Goal: Information Seeking & Learning: Learn about a topic

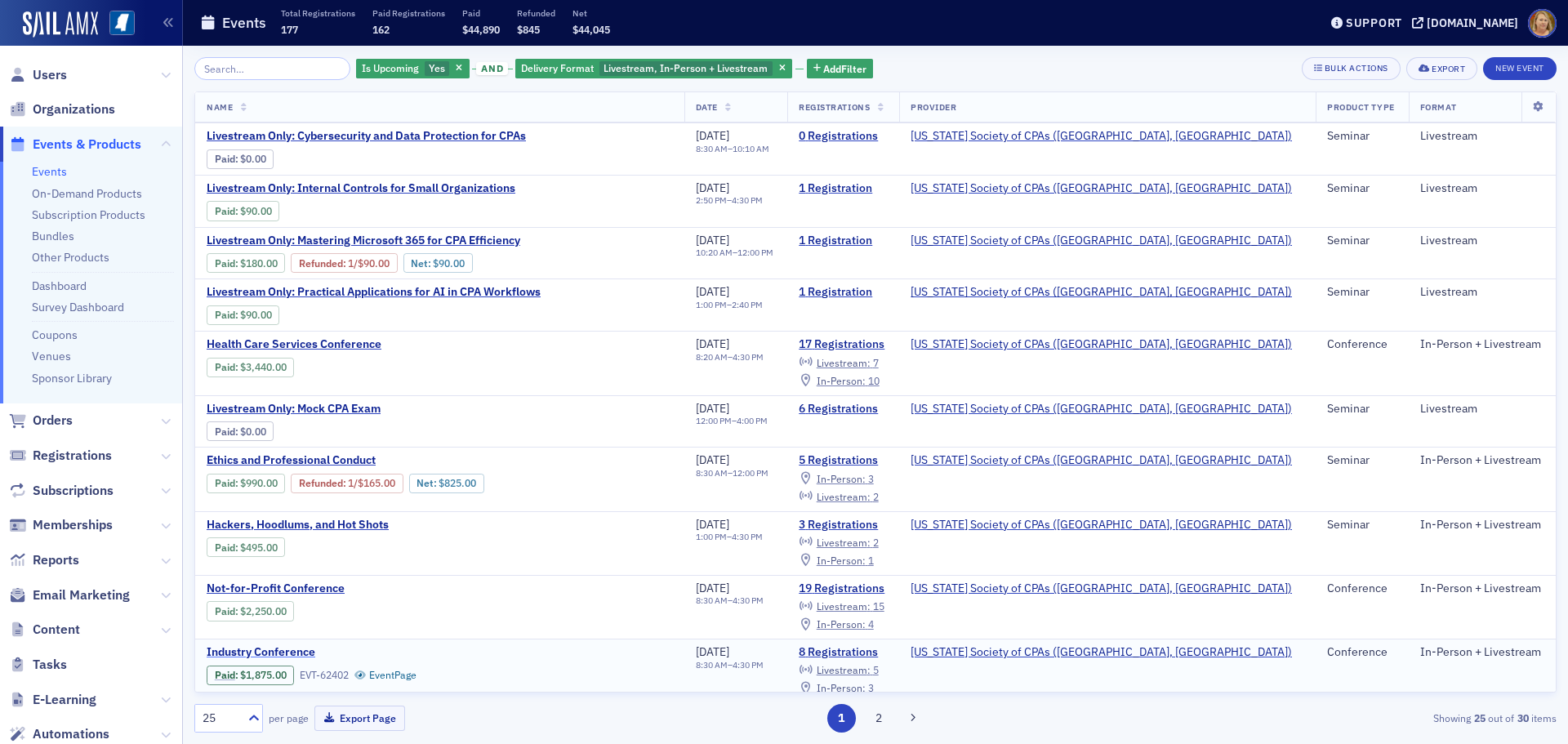
scroll to position [164, 0]
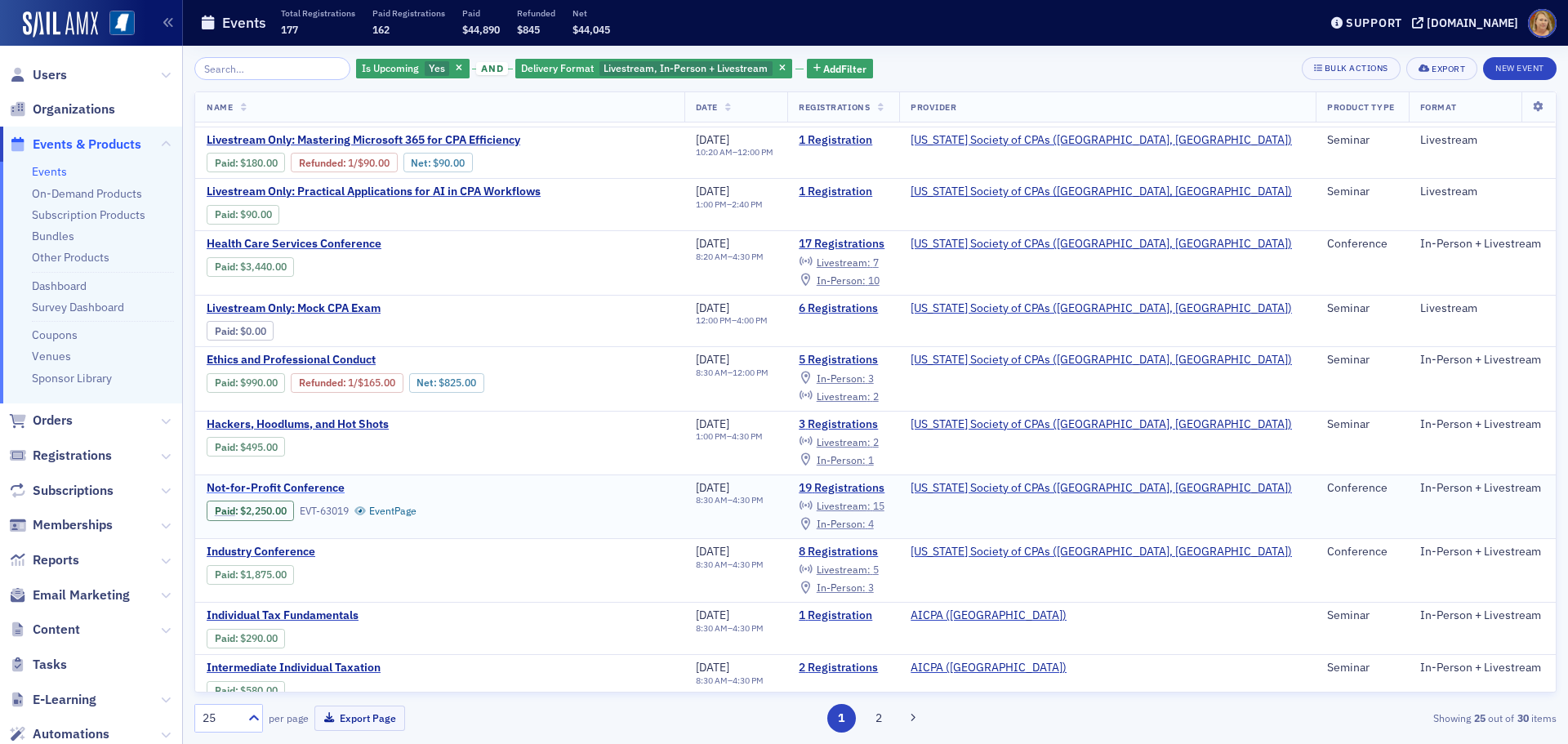
click at [314, 485] on span "Not-for-Profit Conference" at bounding box center [344, 489] width 274 height 15
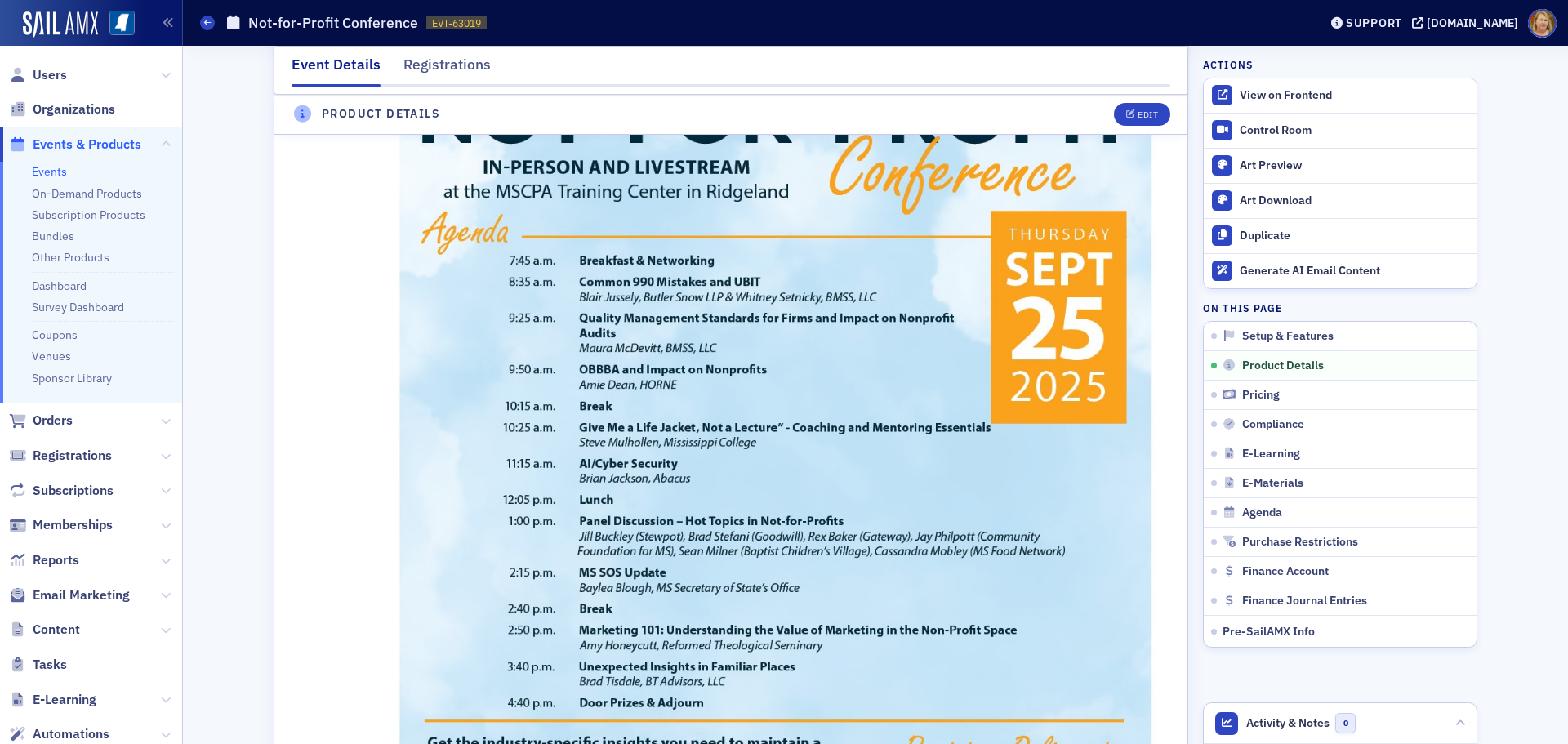
scroll to position [1144, 0]
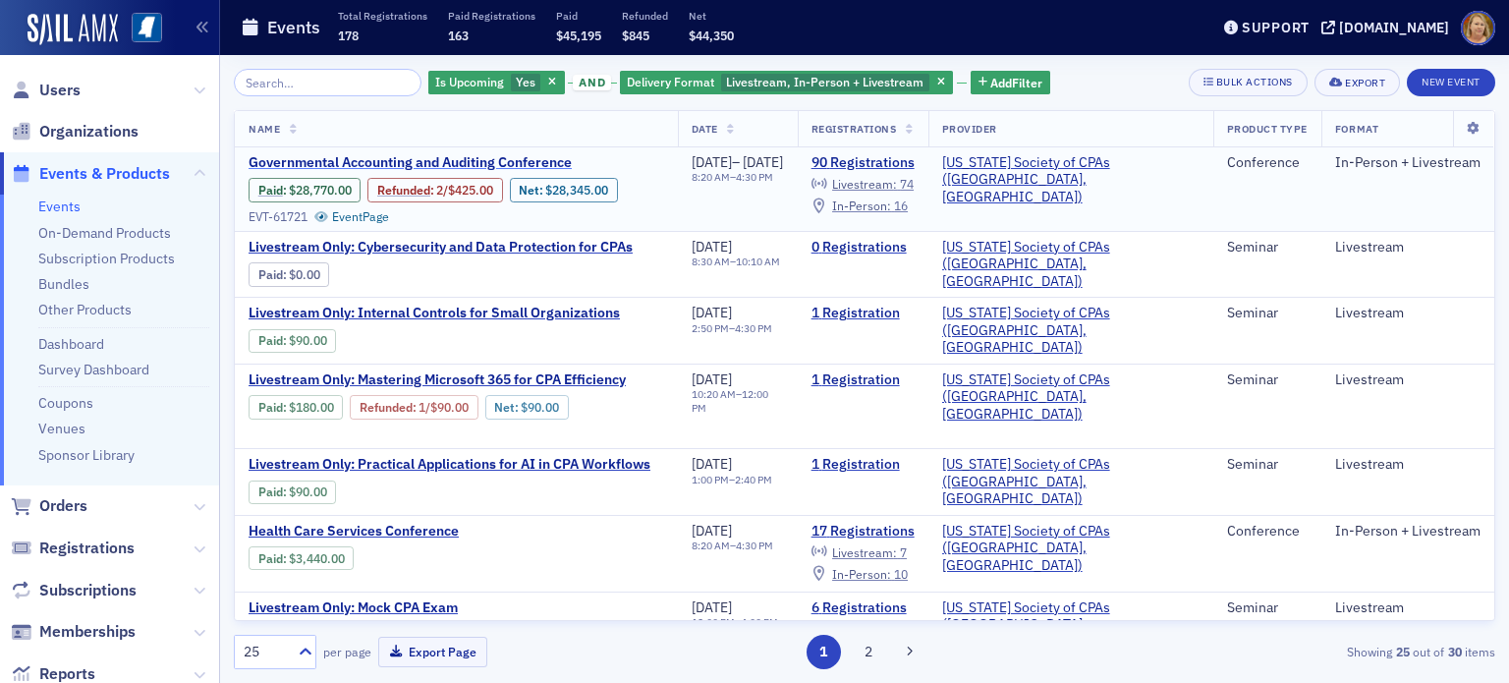
click at [409, 165] on span "Governmental Accounting and Auditing Conference" at bounding box center [414, 163] width 330 height 18
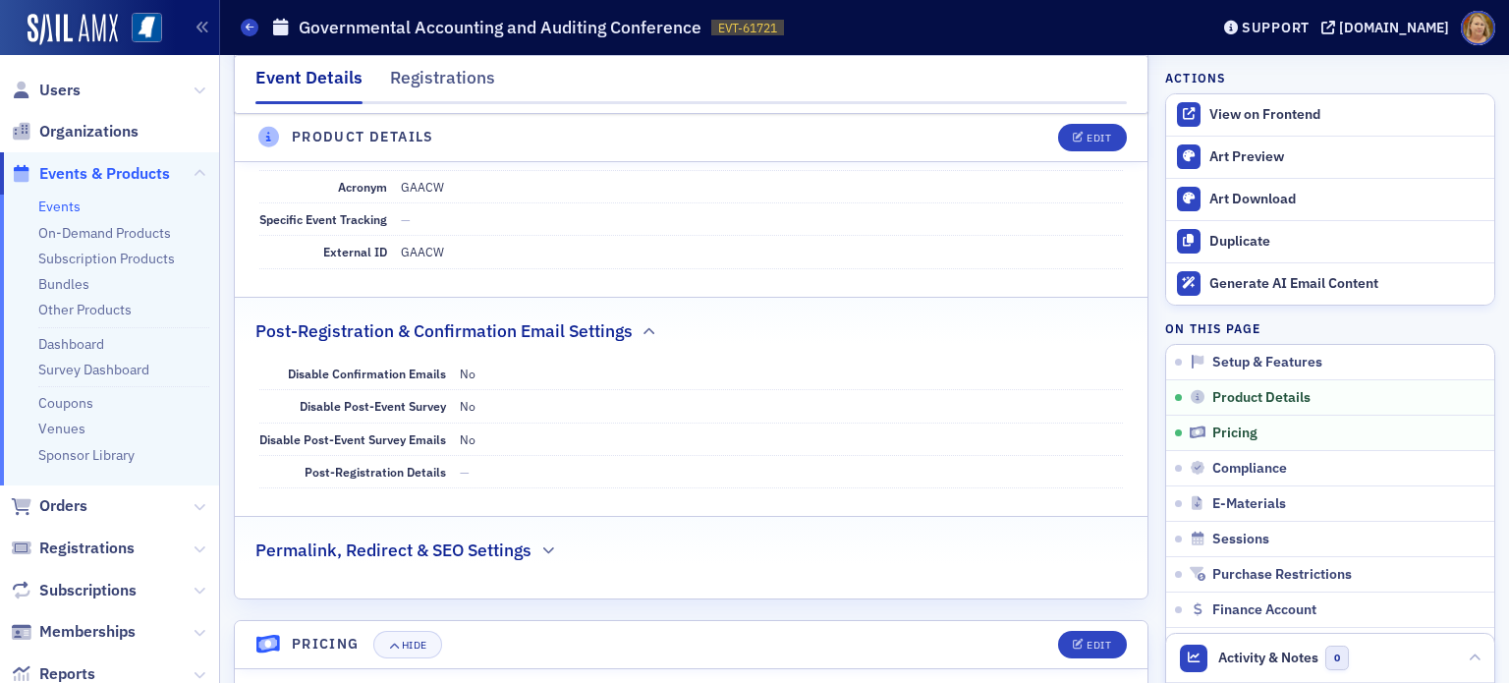
scroll to position [2358, 0]
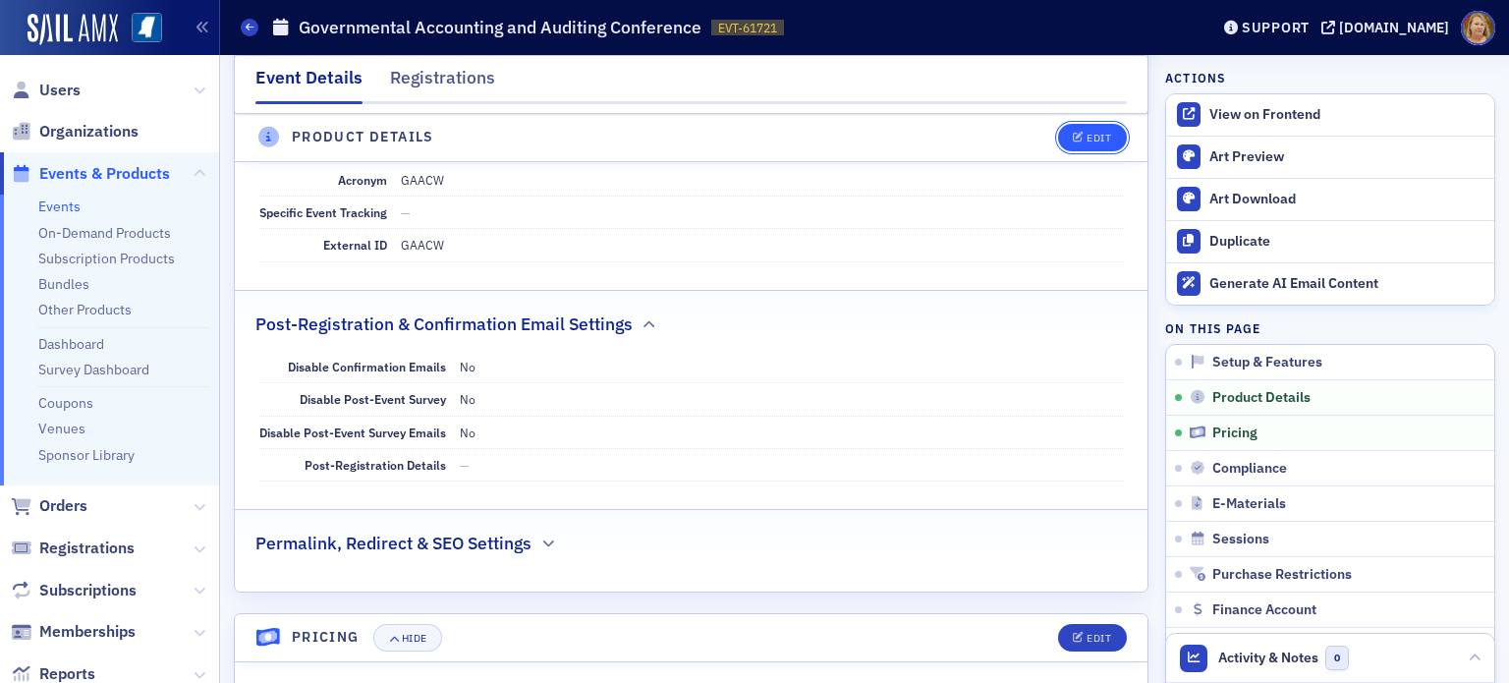
click at [1089, 137] on div "Edit" at bounding box center [1099, 138] width 25 height 11
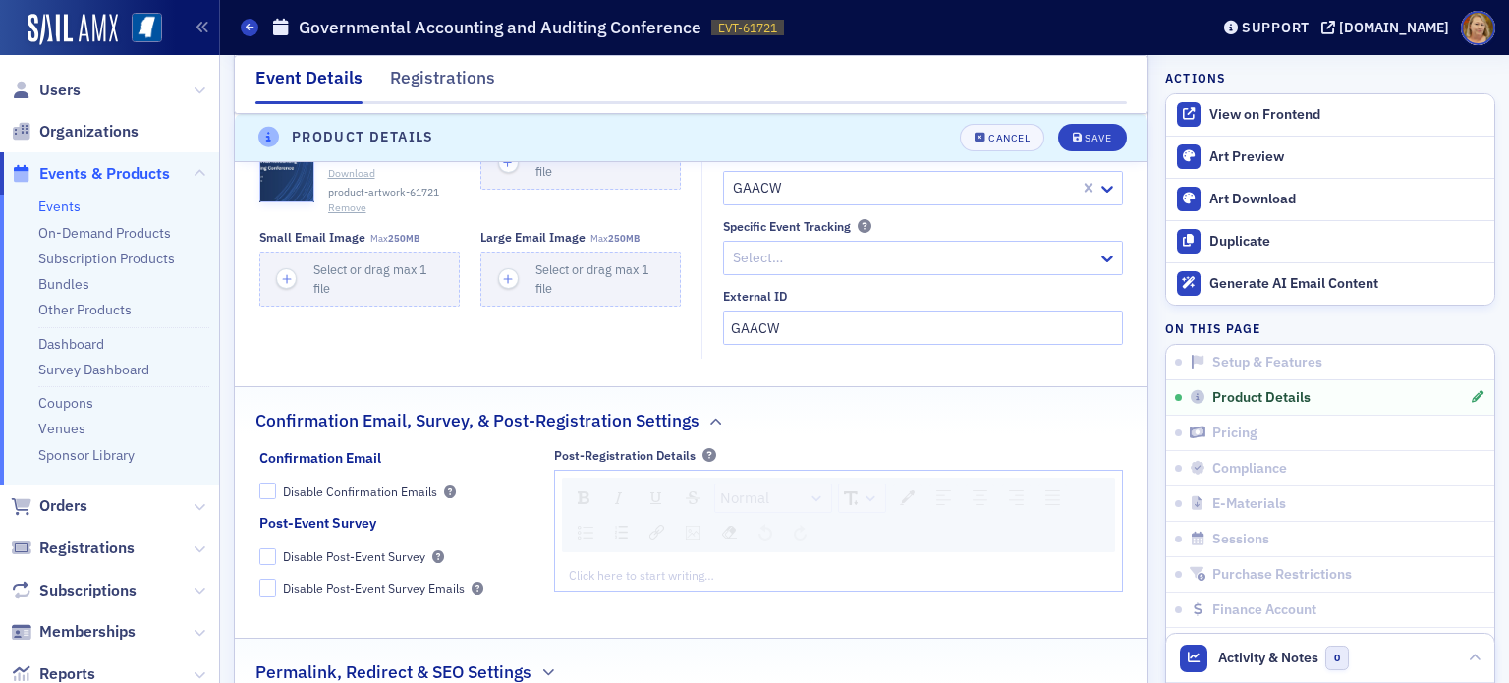
scroll to position [2928, 0]
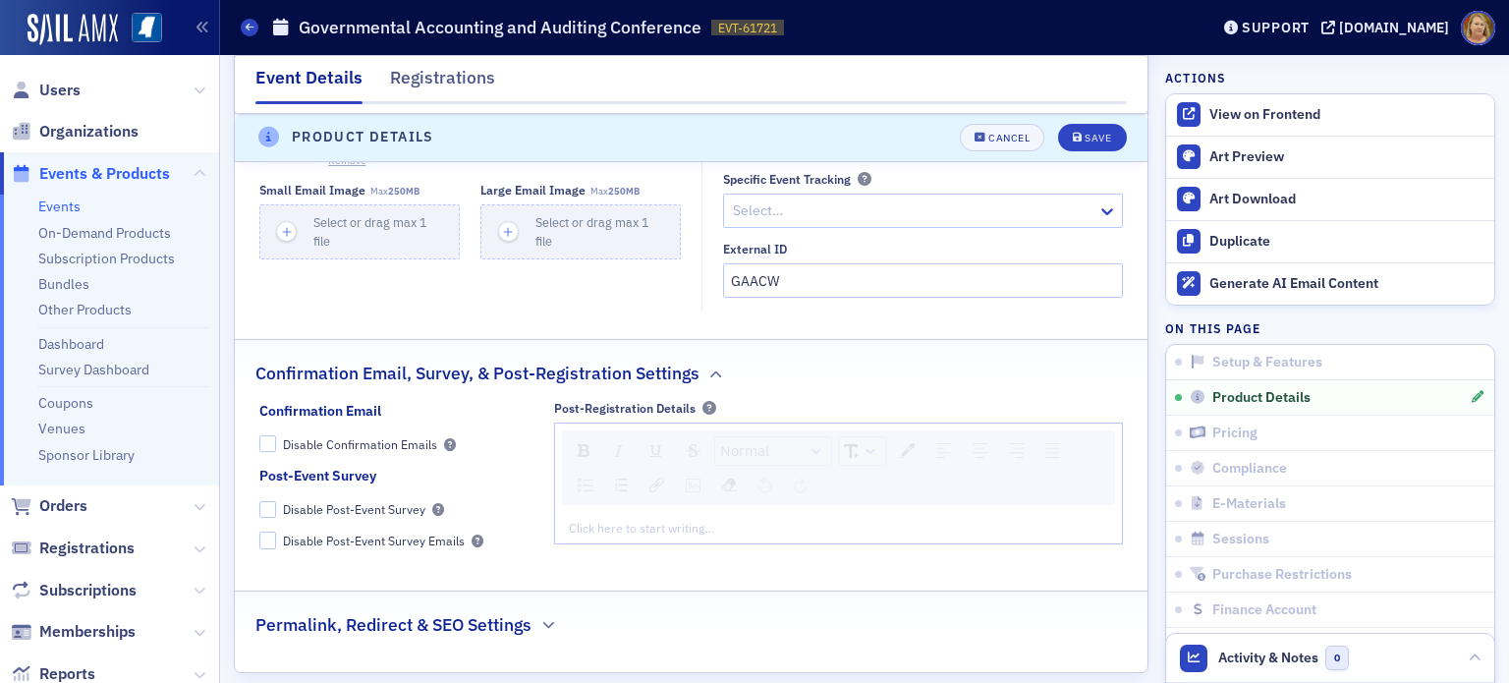
click at [573, 512] on div "Click here to start writing…" at bounding box center [838, 527] width 567 height 31
drag, startPoint x: 591, startPoint y: 502, endPoint x: 560, endPoint y: 502, distance: 30.5
click at [560, 512] on div "test" at bounding box center [838, 527] width 567 height 31
click at [650, 478] on img "rdw-link-control" at bounding box center [657, 485] width 15 height 15
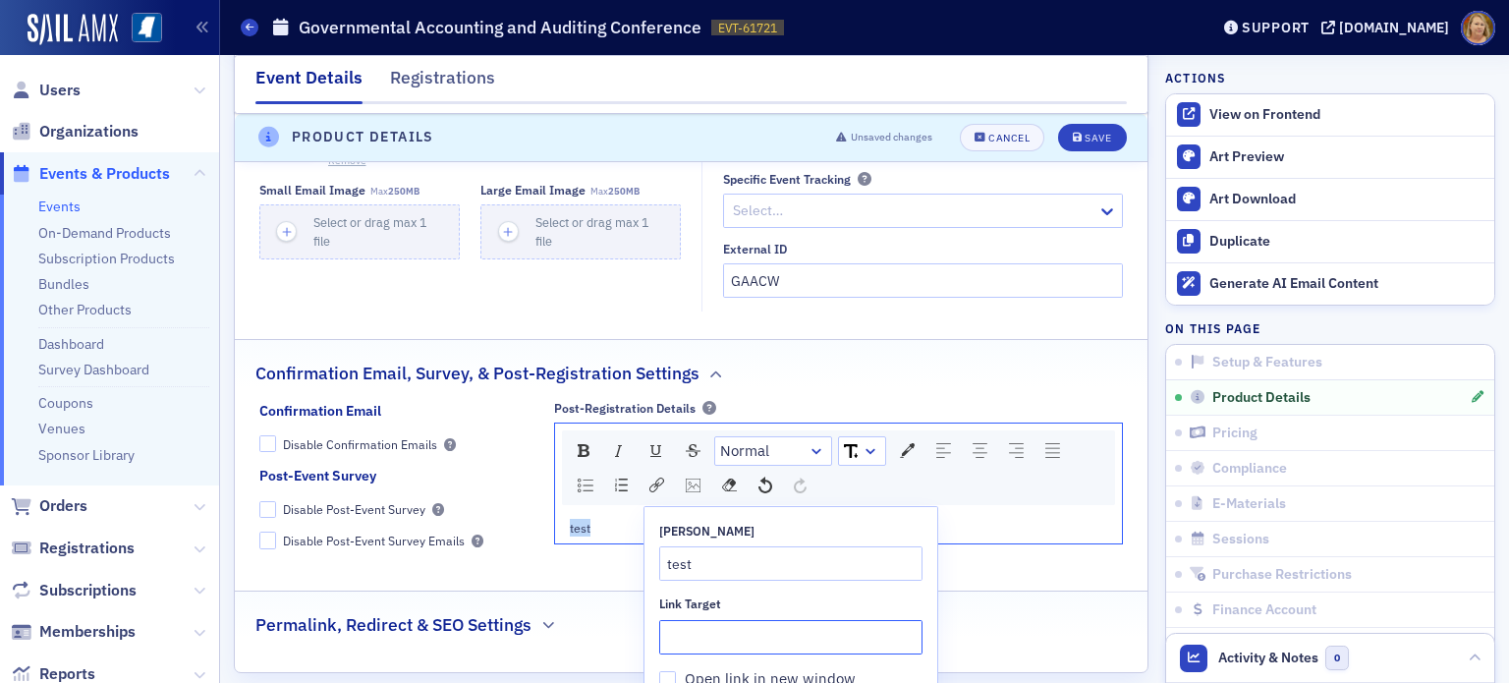
click at [695, 620] on input "Link Target" at bounding box center [790, 637] width 263 height 34
click at [601, 519] on div "test" at bounding box center [839, 528] width 538 height 18
drag, startPoint x: 599, startPoint y: 507, endPoint x: 554, endPoint y: 504, distance: 45.3
click at [555, 512] on div "test" at bounding box center [838, 527] width 567 height 31
click at [572, 519] on div "rdw-editor" at bounding box center [839, 528] width 538 height 18
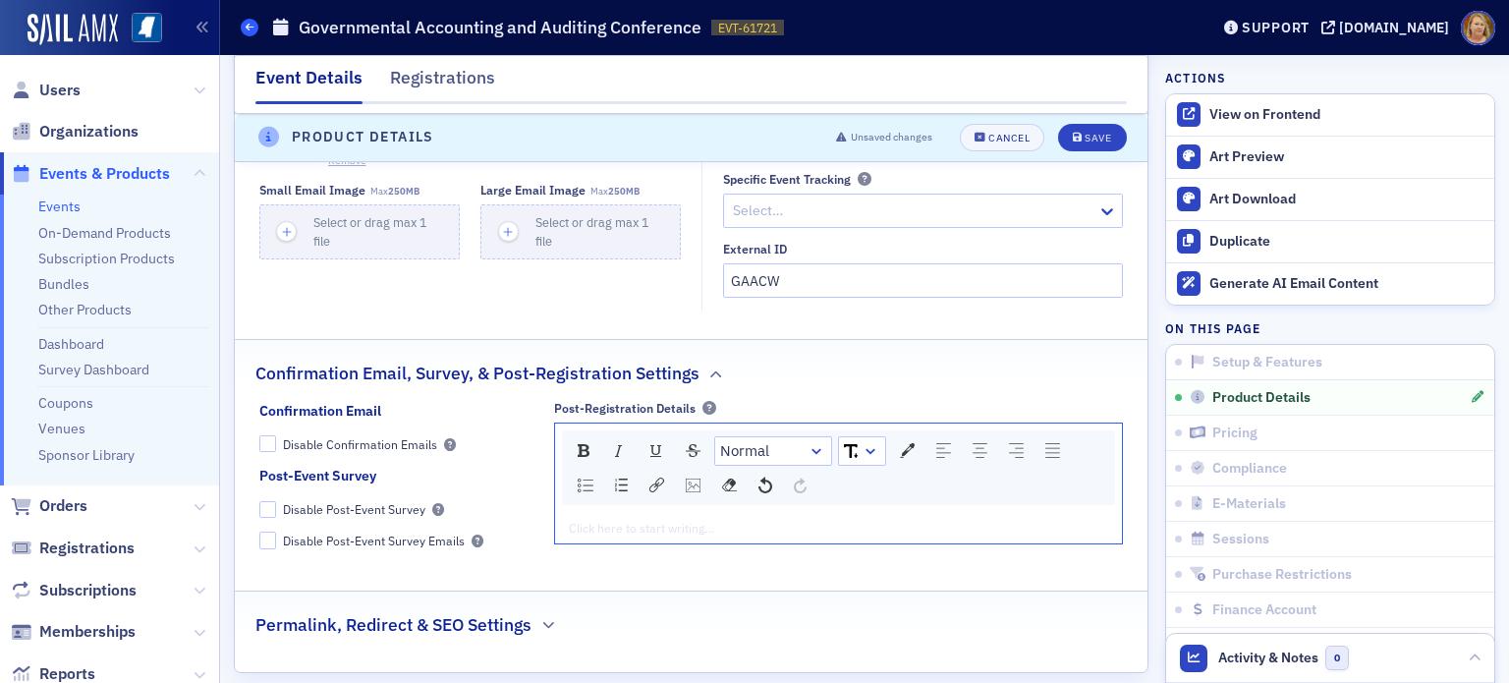
click at [254, 27] on icon at bounding box center [250, 27] width 8 height 9
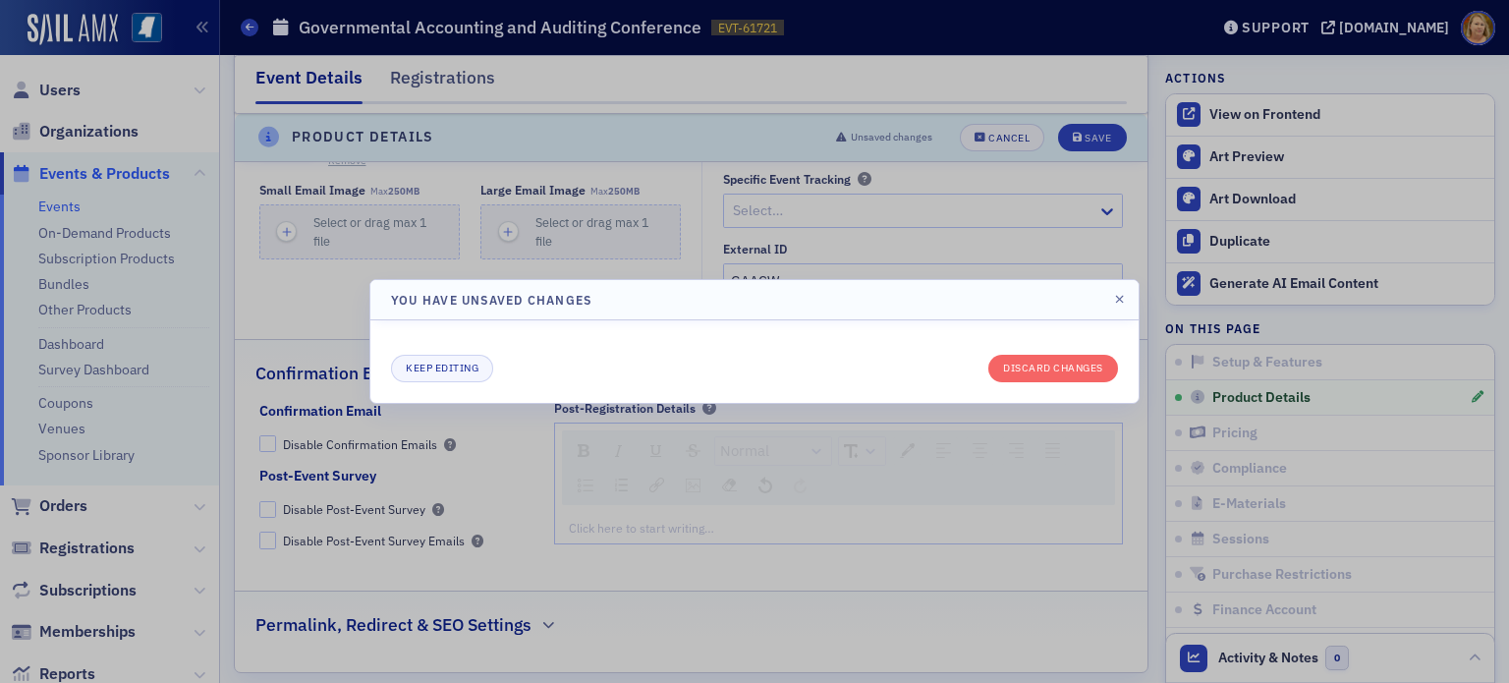
click at [1025, 245] on div at bounding box center [754, 341] width 1509 height 683
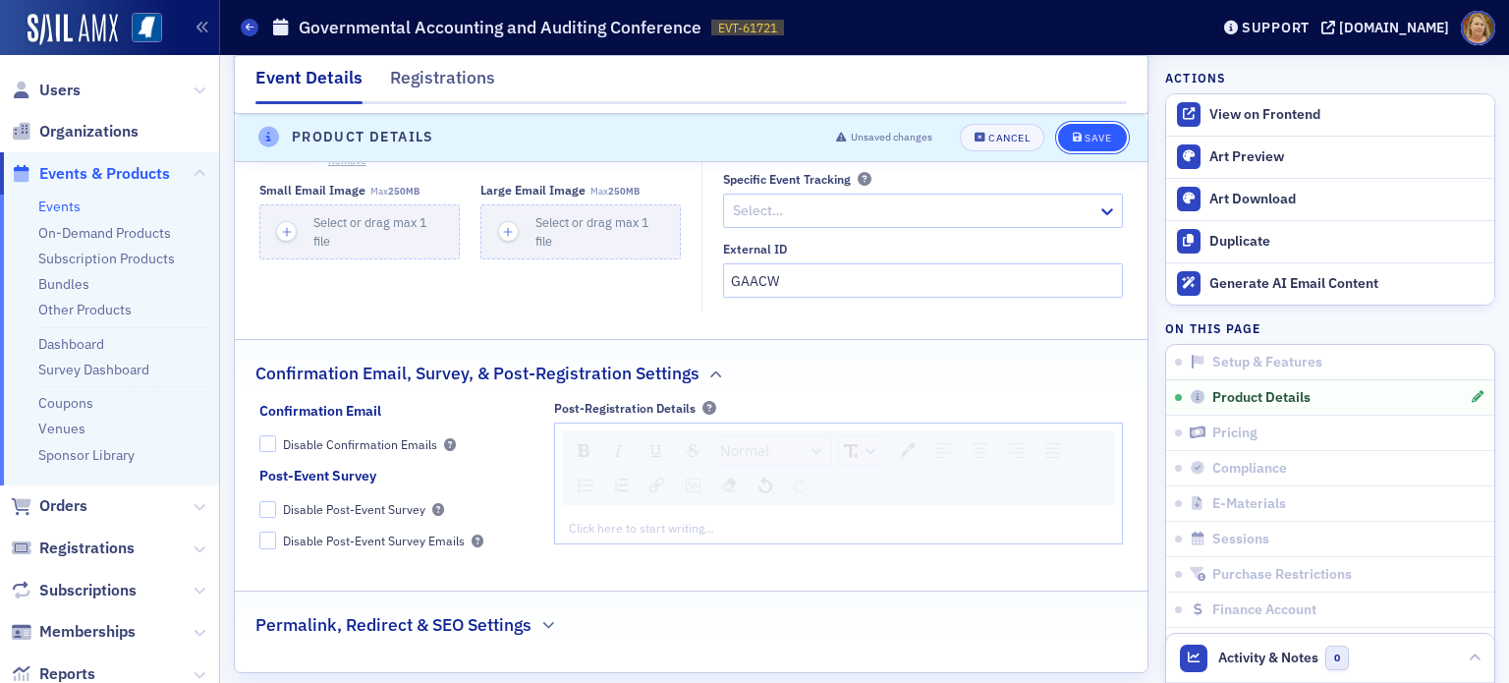
click at [1073, 141] on icon "submit" at bounding box center [1078, 138] width 10 height 11
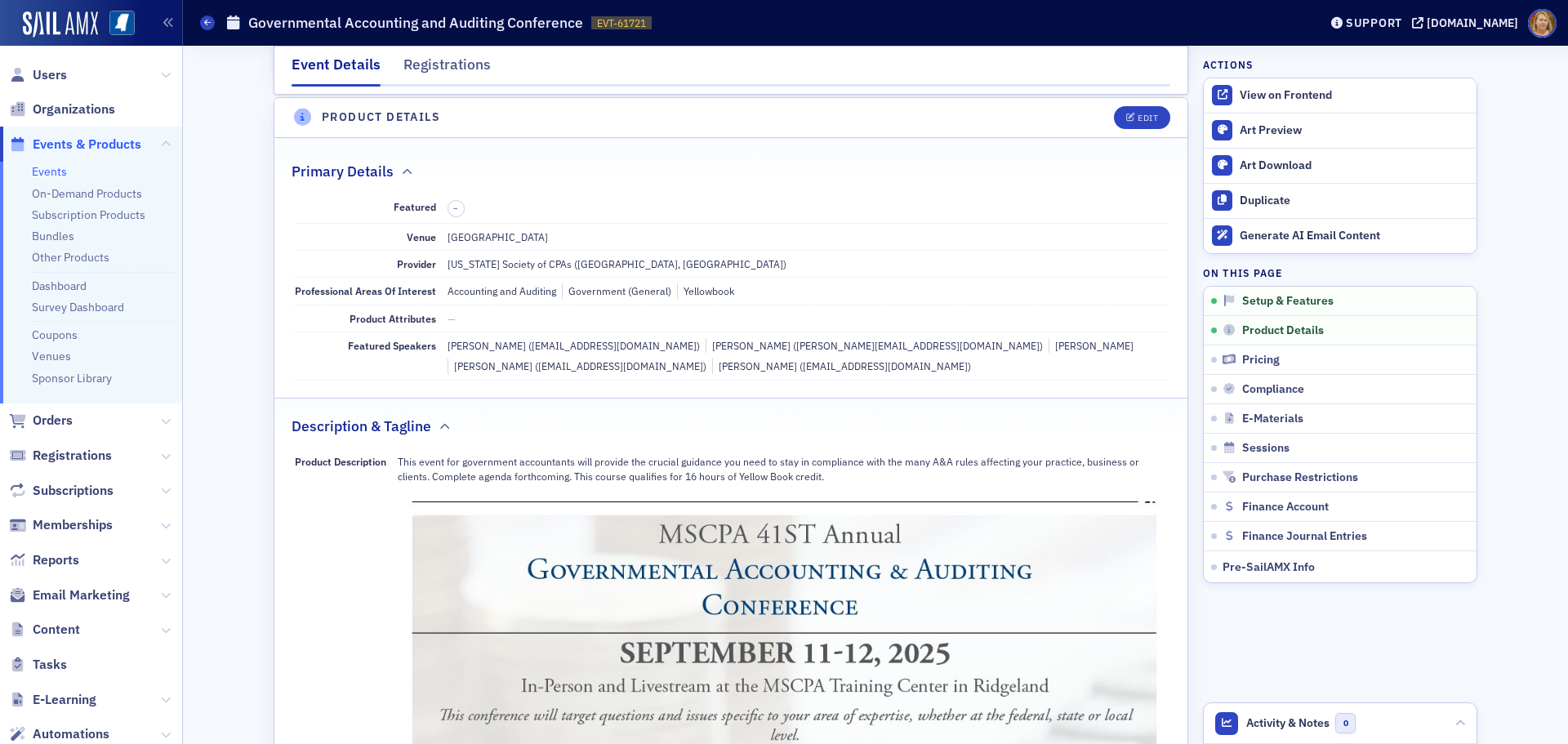
scroll to position [393, 0]
click at [1379, 24] on div "Support" at bounding box center [1374, 23] width 57 height 15
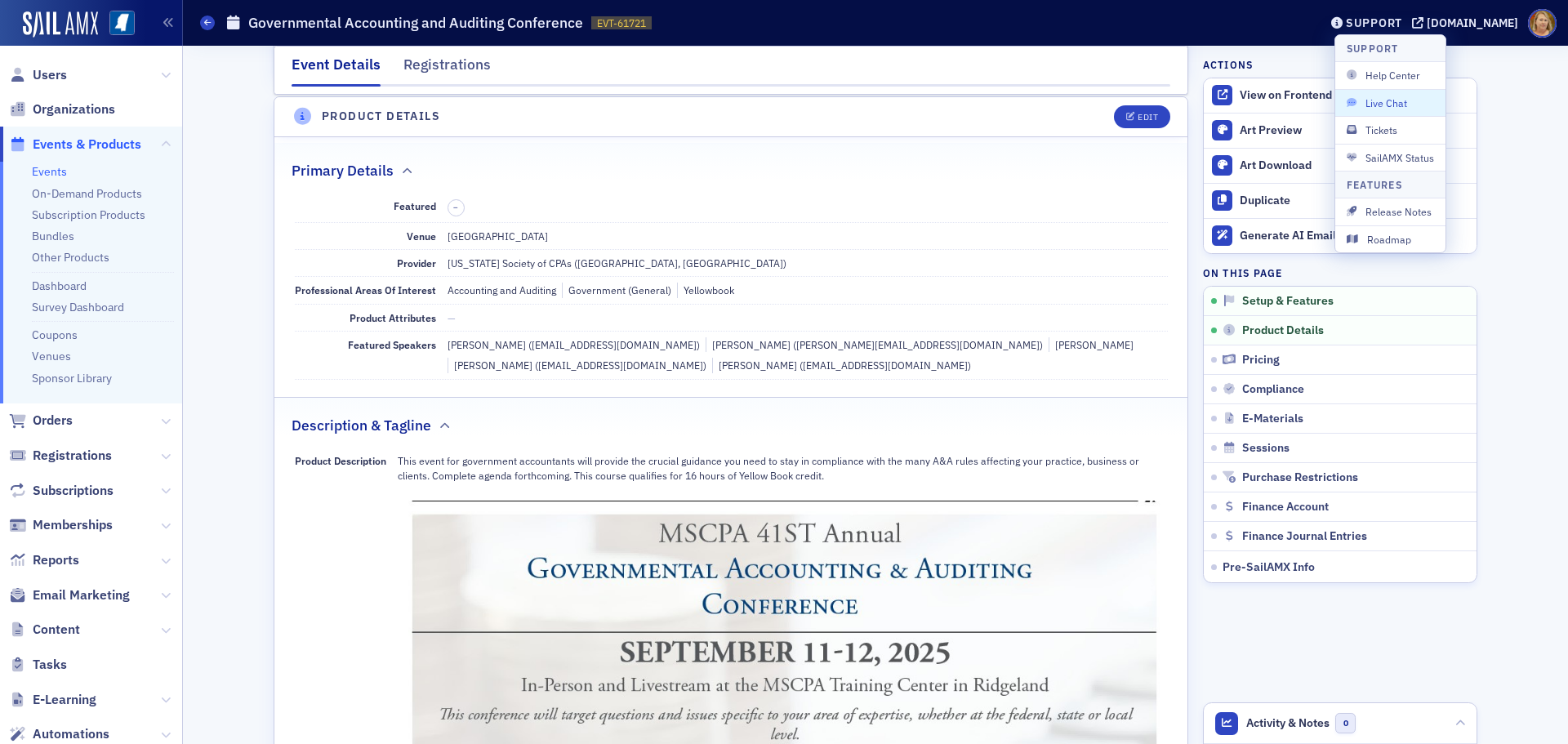
click at [1373, 96] on span "Live Chat" at bounding box center [1389, 103] width 87 height 15
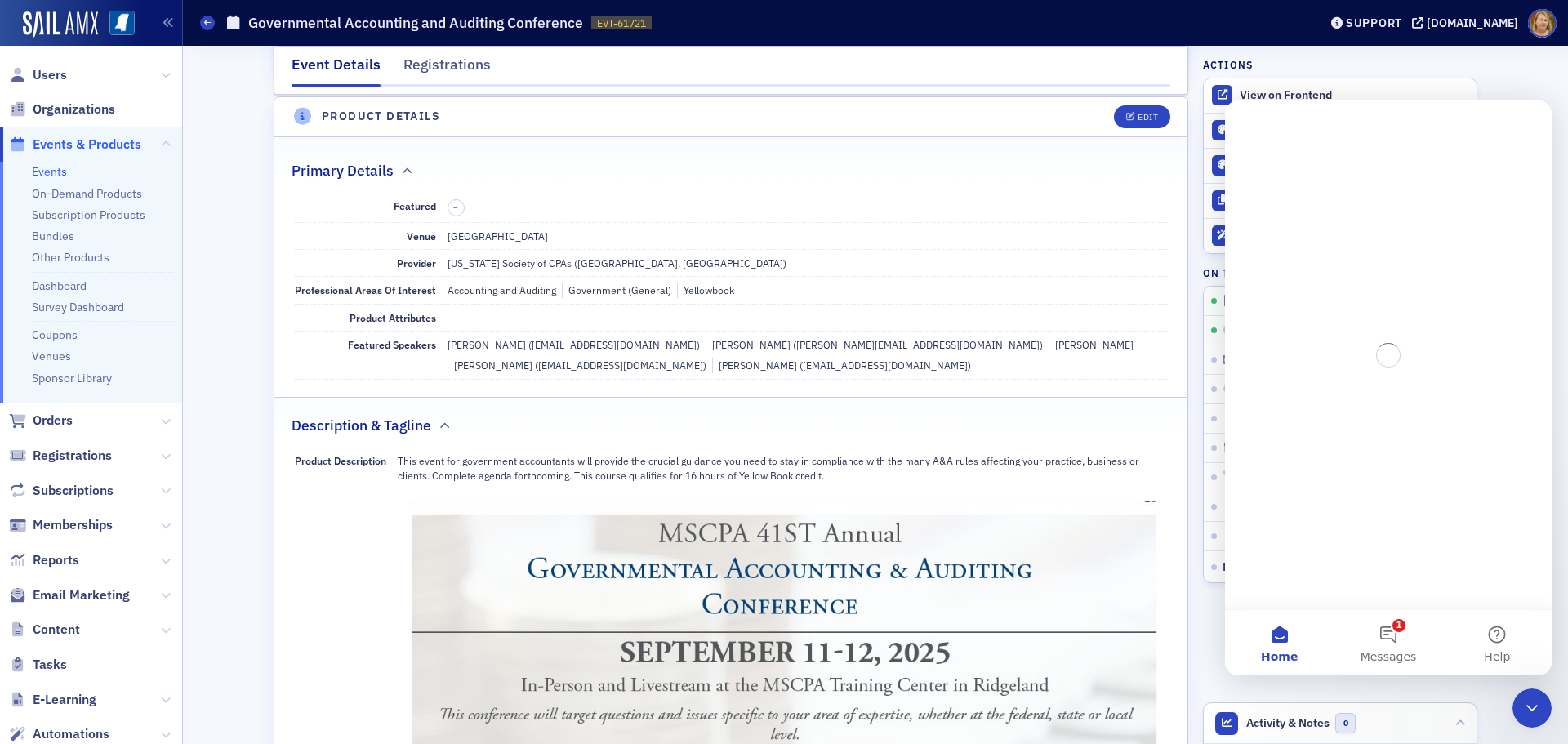
scroll to position [0, 0]
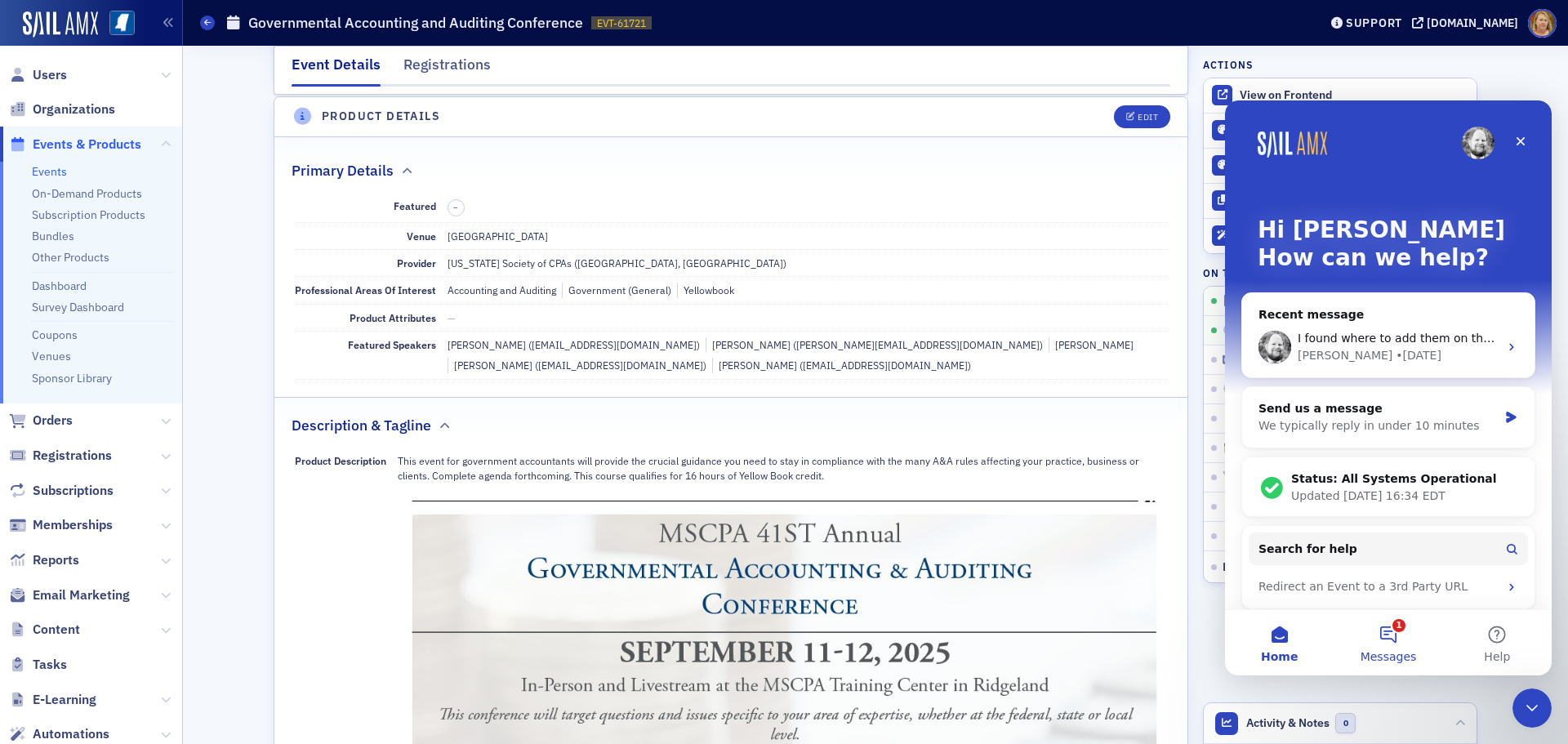
click at [1385, 641] on button "1 Messages" at bounding box center [1388, 643] width 109 height 66
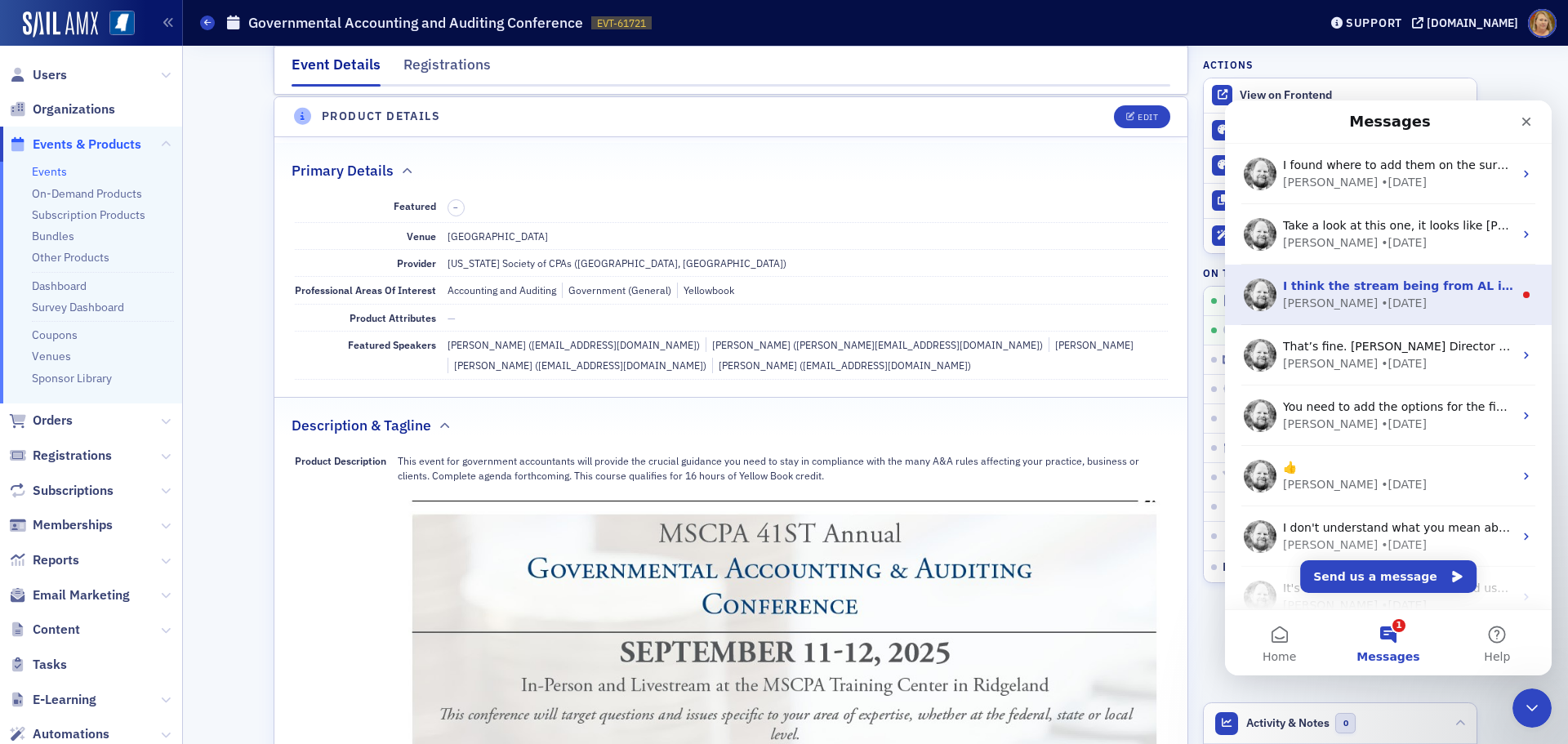
click at [1310, 286] on span "I think the stream being from AL is not working. It says Sept 16 on it. Let me …" at bounding box center [1575, 286] width 586 height 13
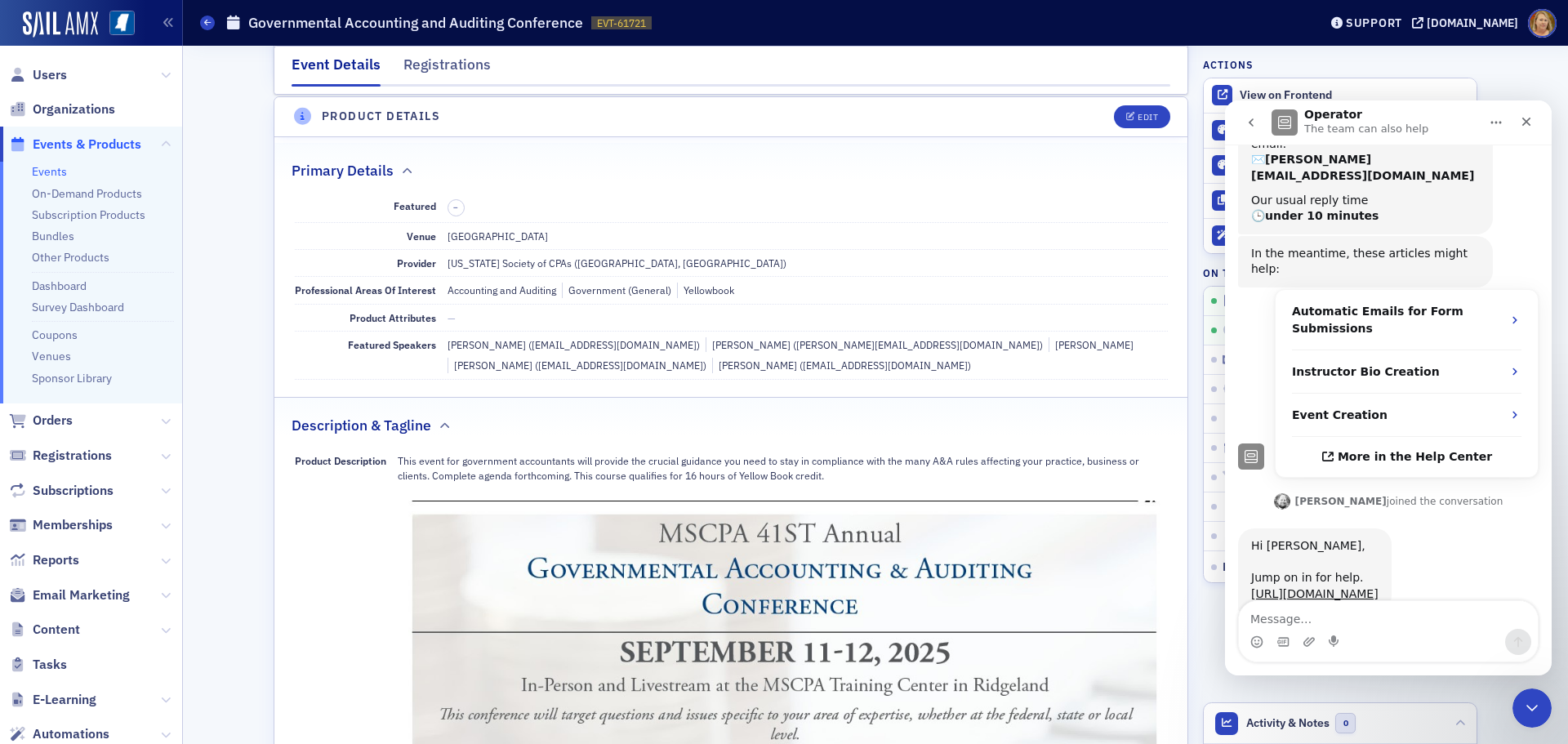
scroll to position [232, 0]
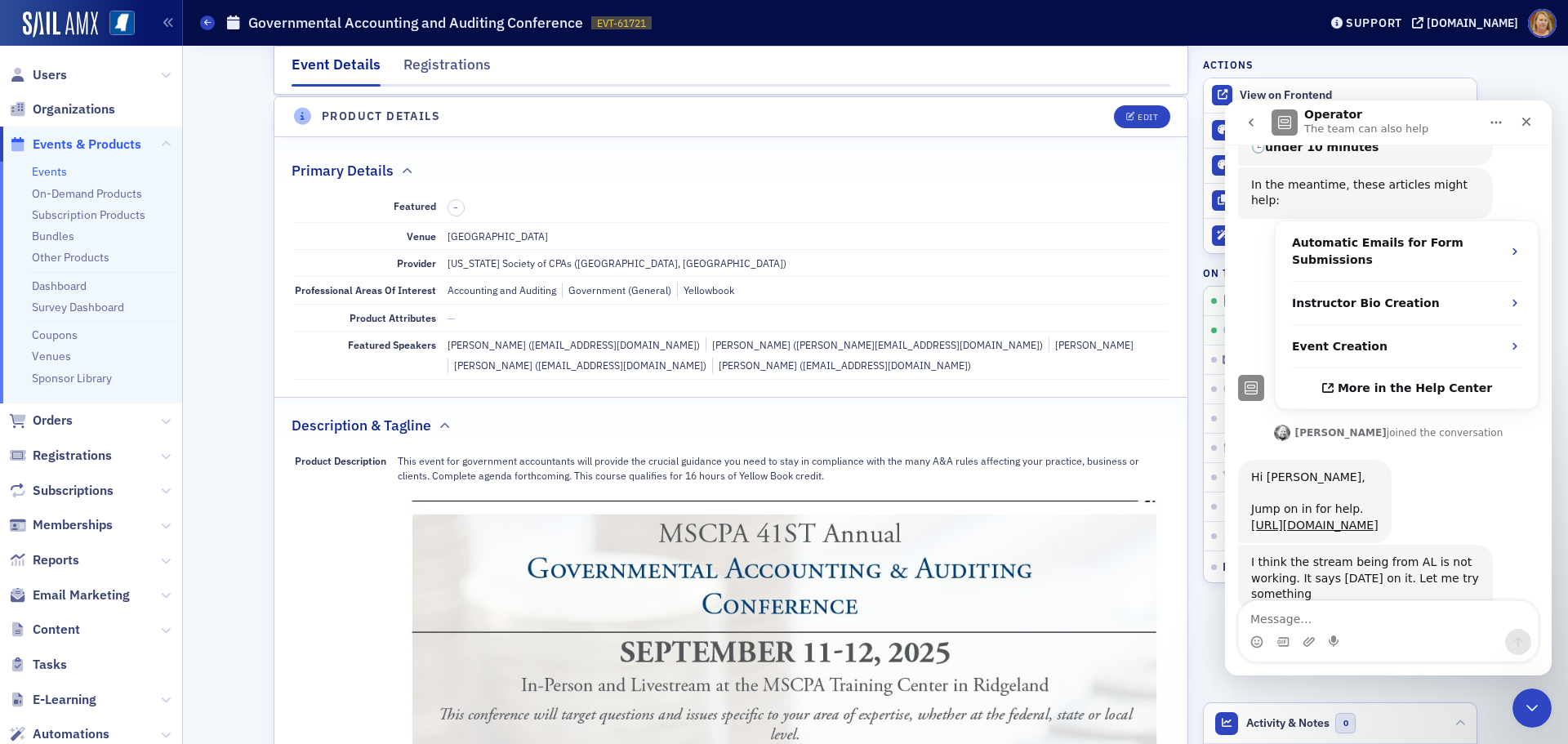
click at [1264, 613] on textarea "Message…" at bounding box center [1389, 614] width 299 height 27
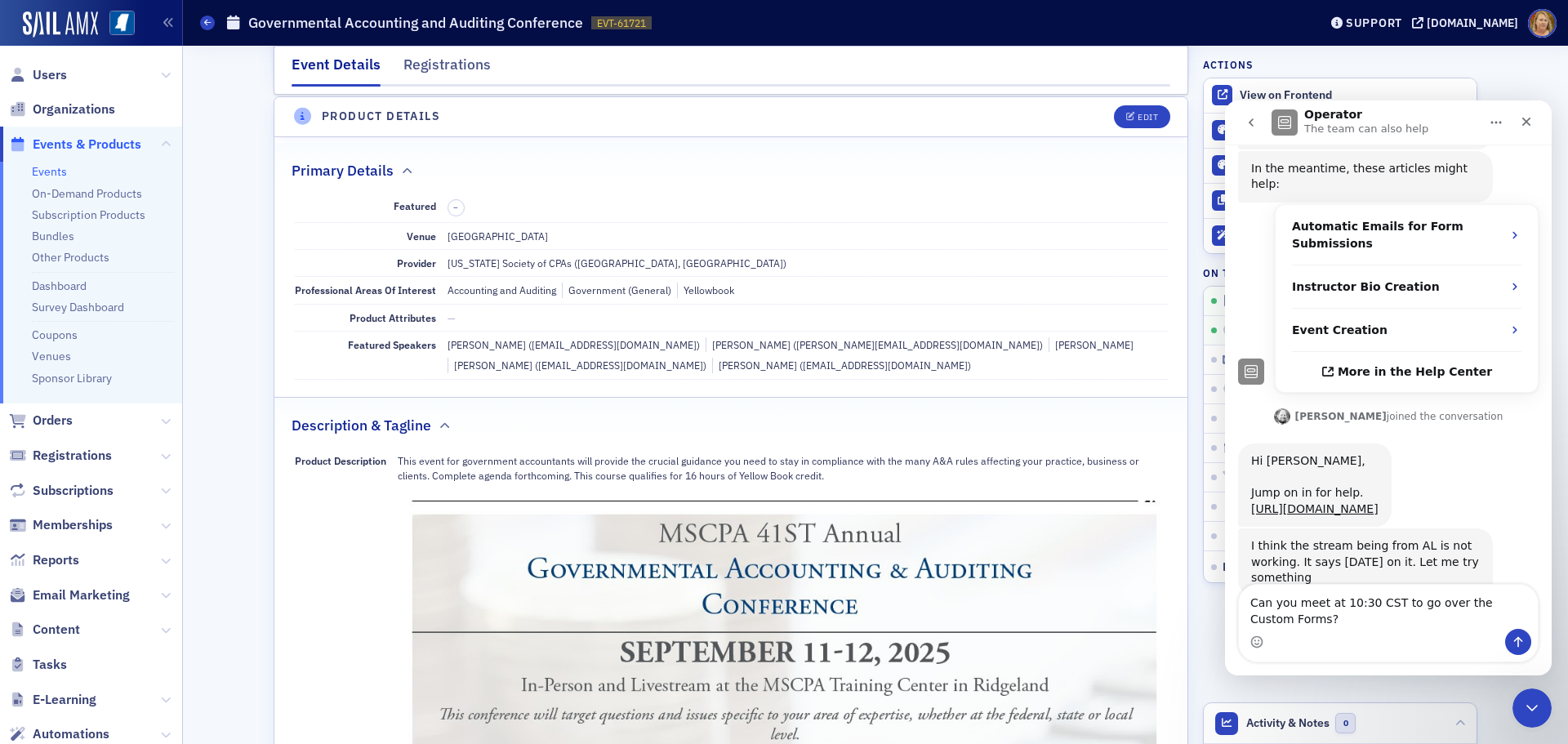
type textarea "Can you meet at 10:30 CST to go over the Custom Forms?"
click at [1516, 632] on button "Send a message…" at bounding box center [1517, 642] width 26 height 26
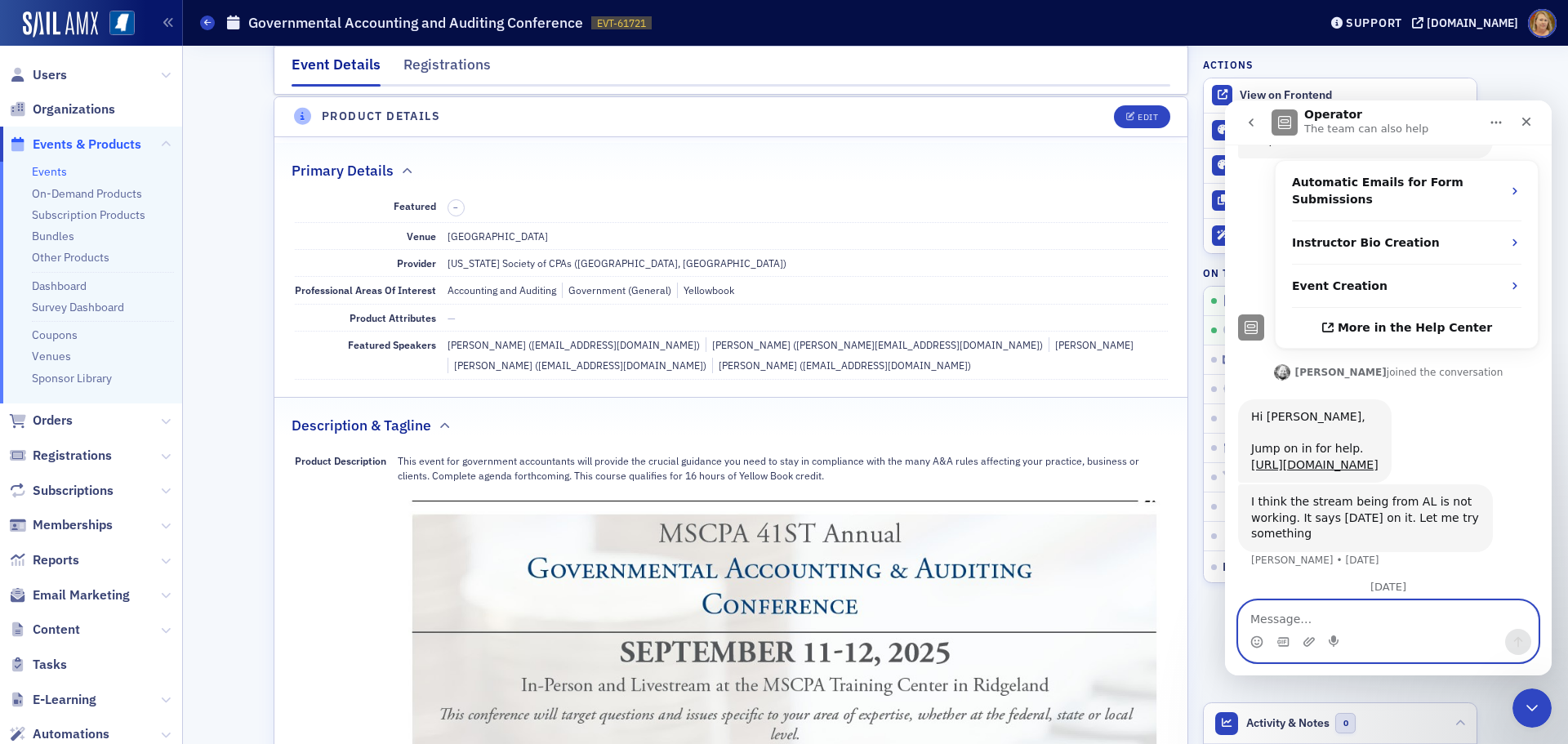
scroll to position [341, 0]
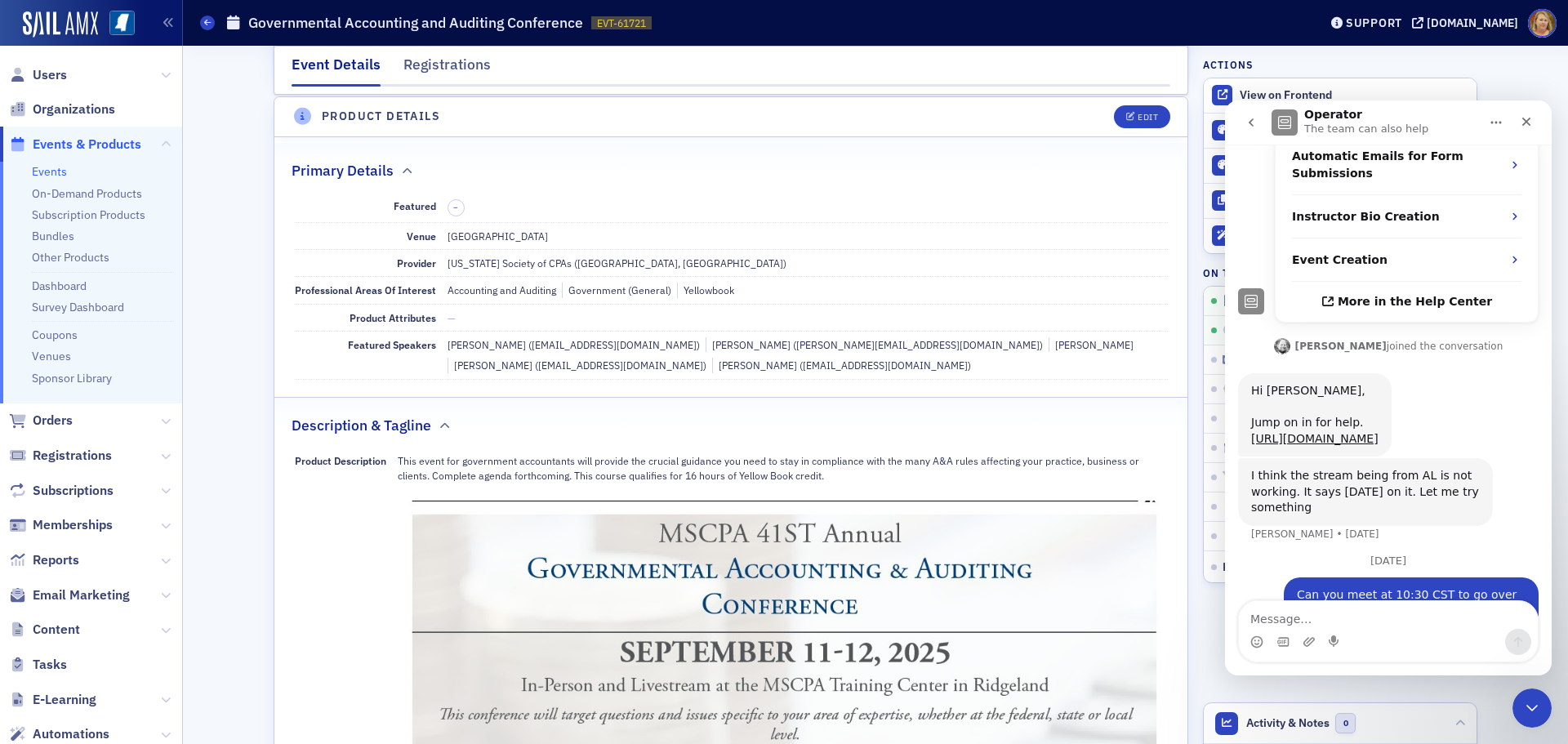
click at [1324, 66] on div "Actions View on Frontend Art Preview Art Download Duplicate Generate AI Email C…" at bounding box center [1339, 320] width 274 height 526
click at [1539, 695] on div "Close Intercom Messenger" at bounding box center [1529, 705] width 39 height 39
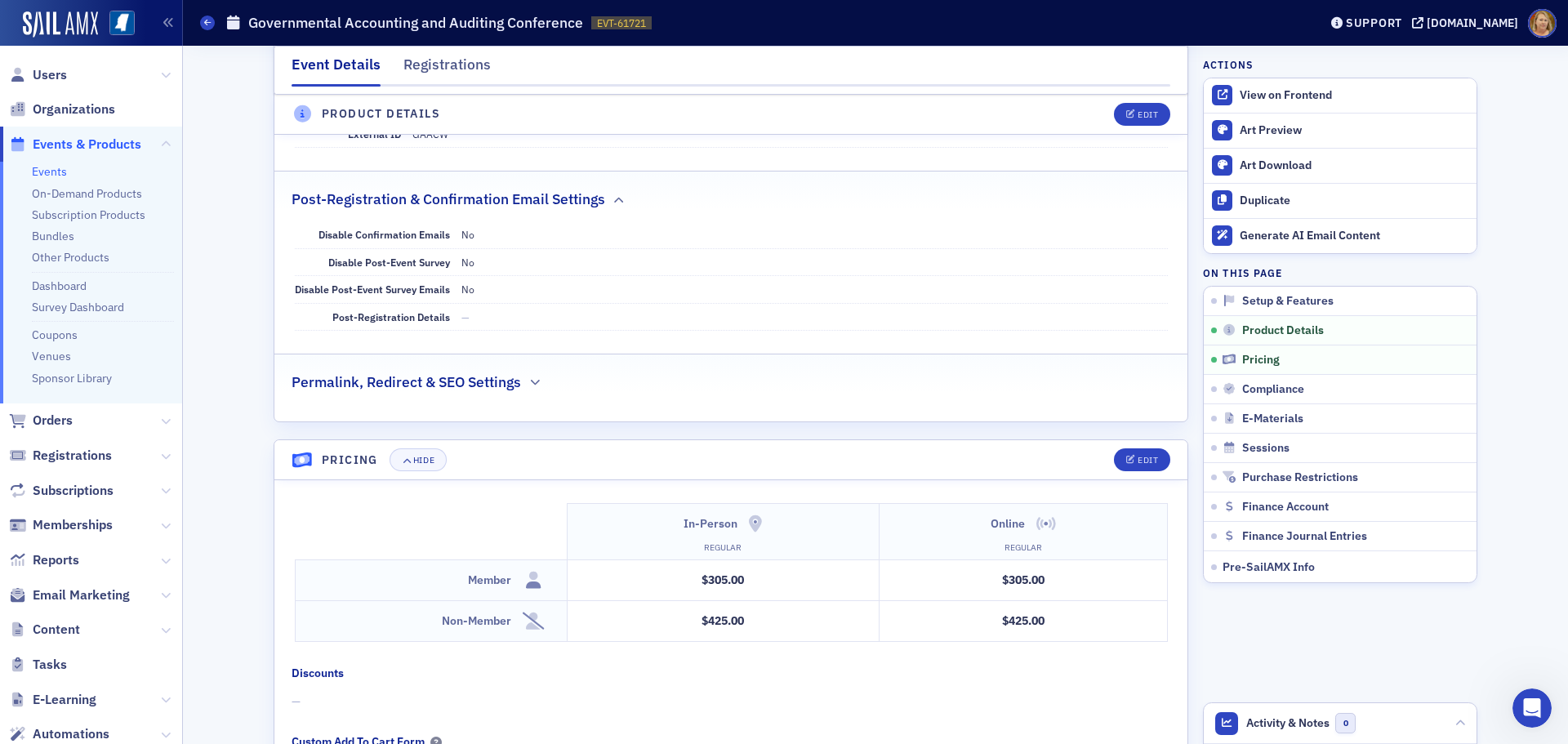
scroll to position [2205, 0]
click at [1134, 109] on button "Edit" at bounding box center [1142, 115] width 57 height 23
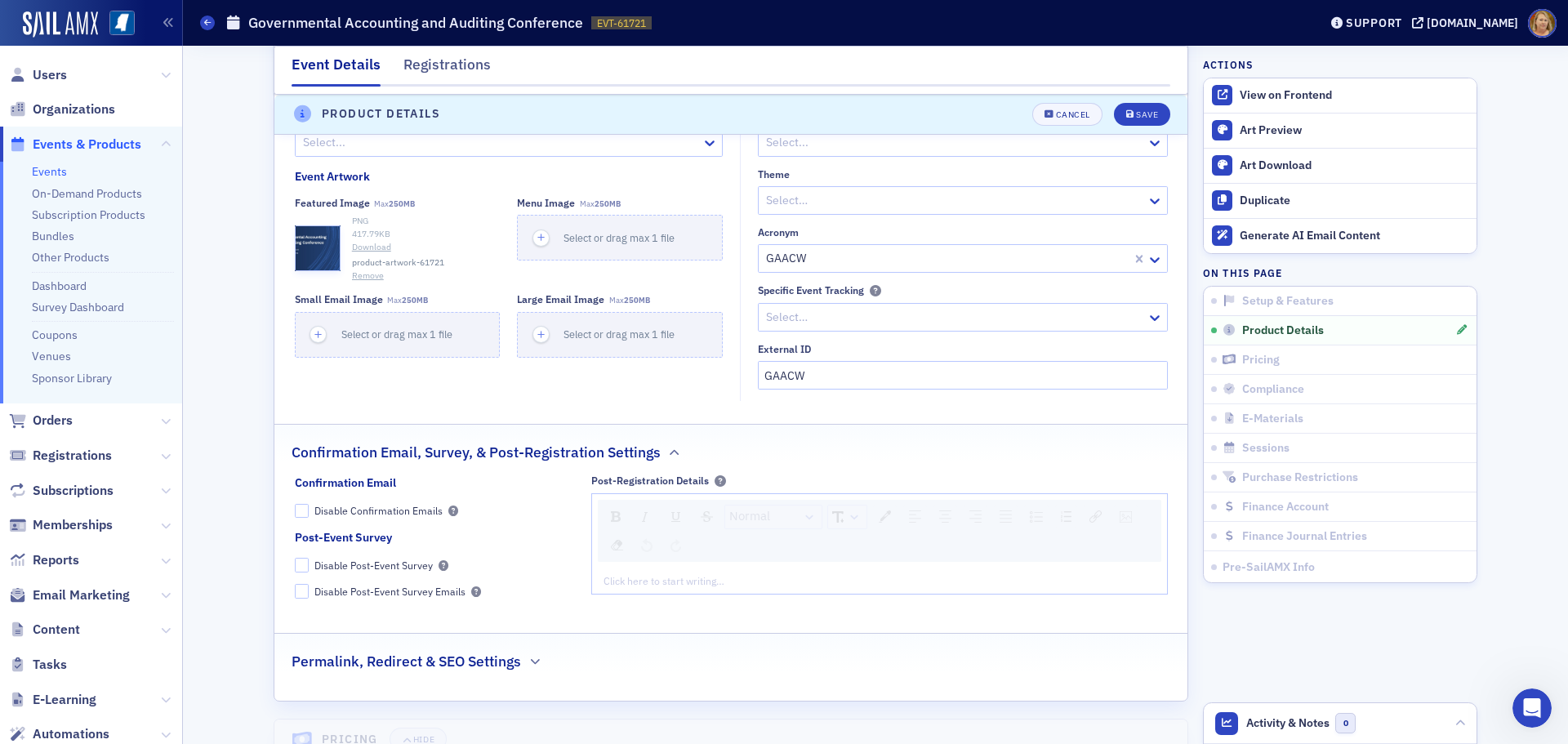
scroll to position [2763, 0]
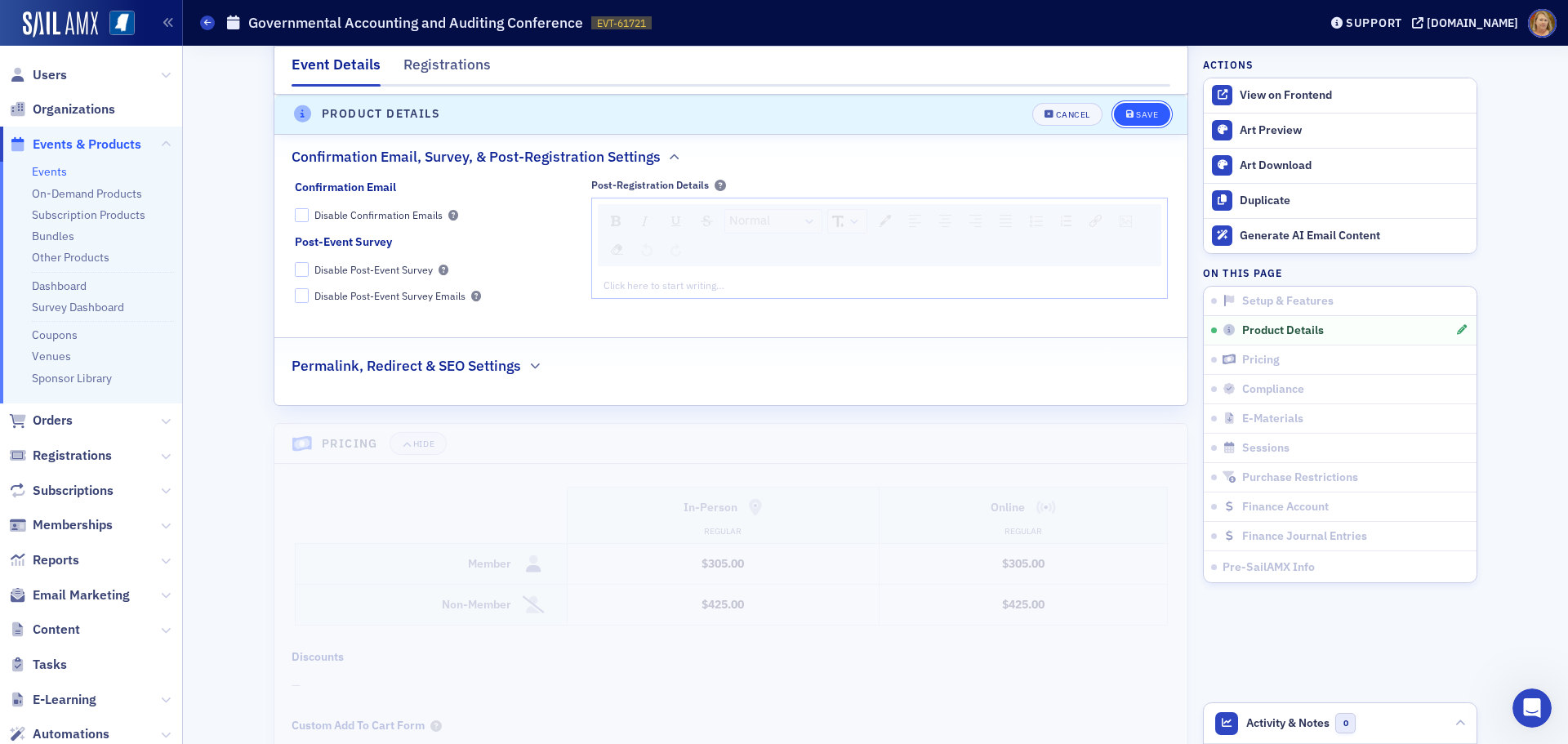
click at [1127, 117] on icon "submit" at bounding box center [1130, 115] width 8 height 9
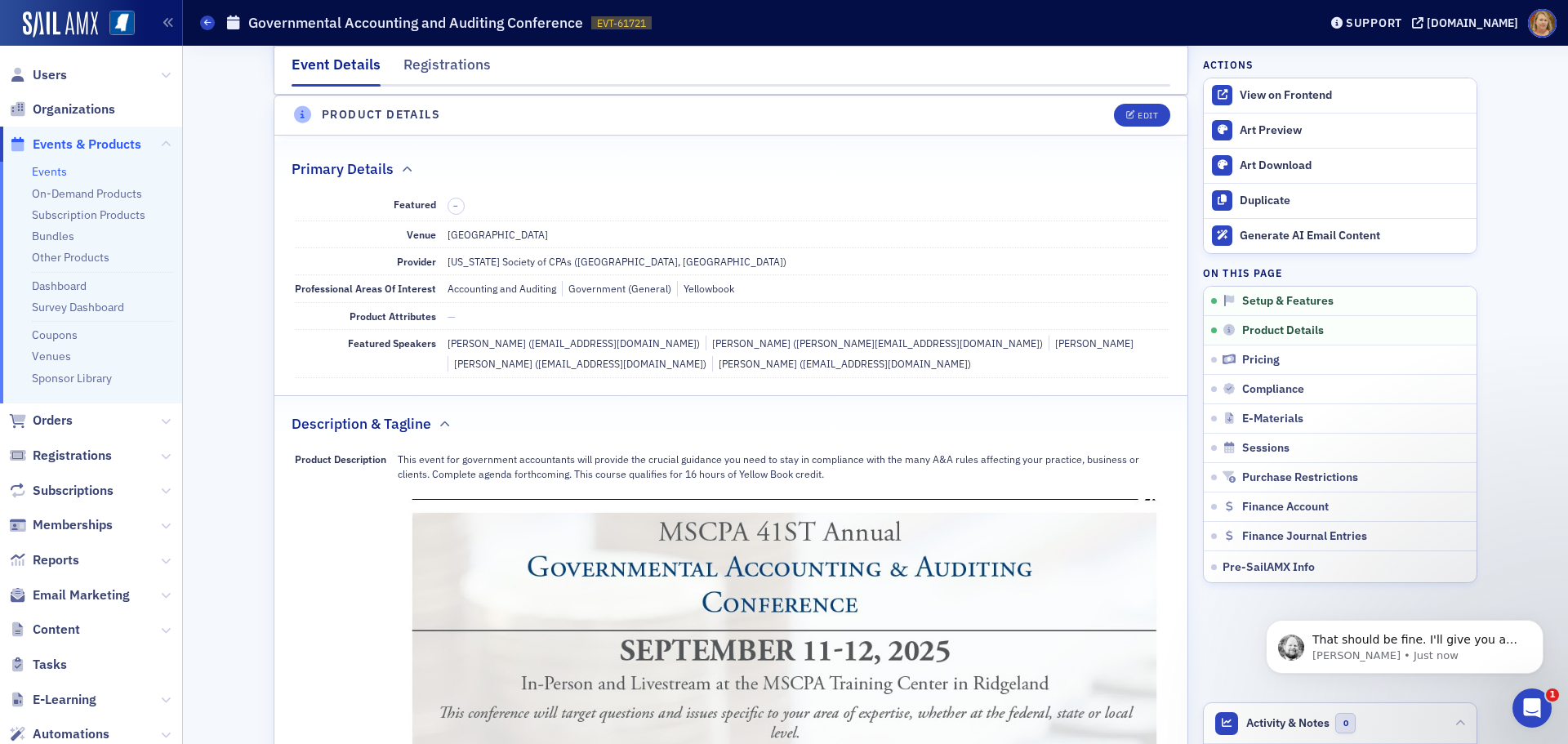
scroll to position [405, 0]
click at [1459, 656] on p "Aidan • 20m ago" at bounding box center [1418, 656] width 211 height 15
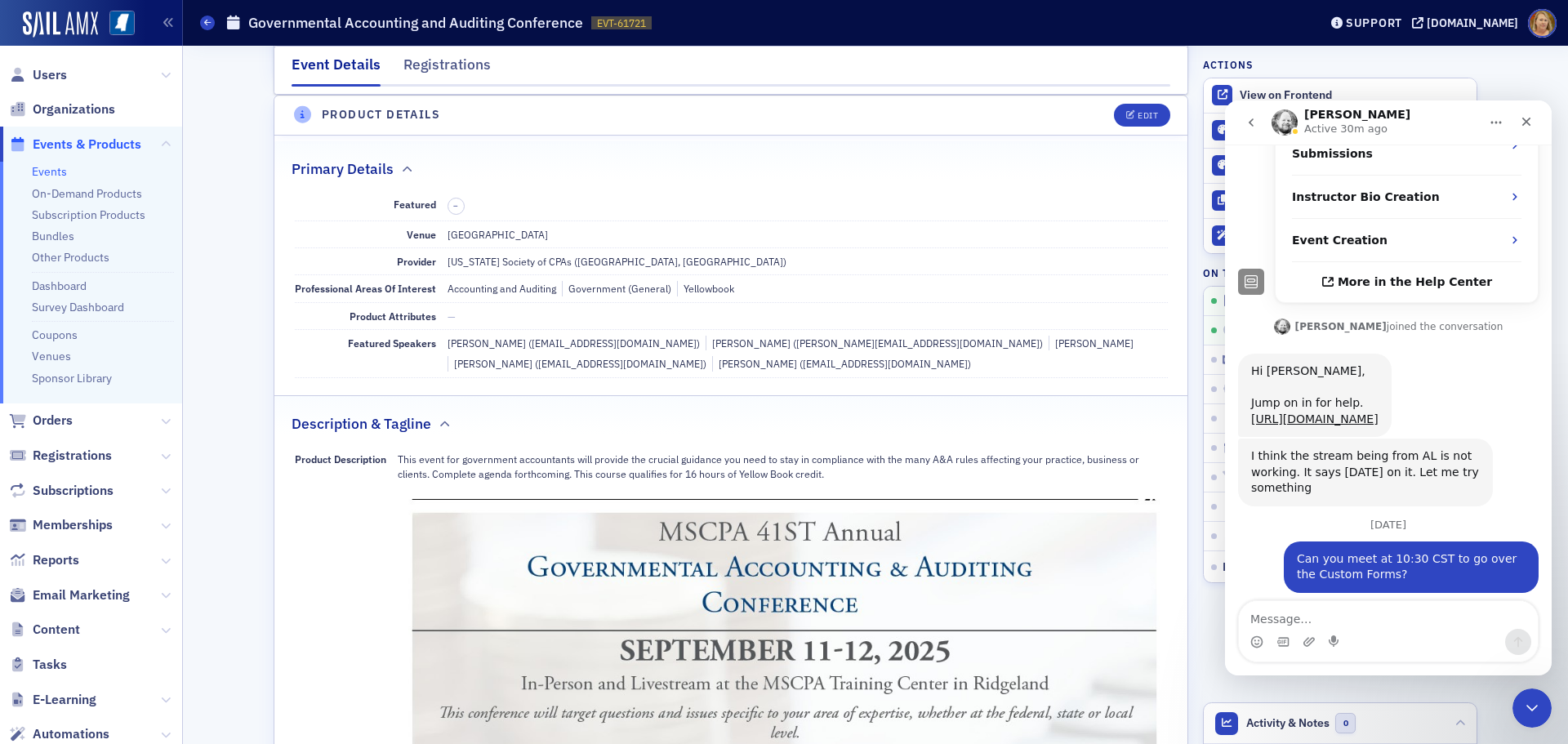
scroll to position [432, 0]
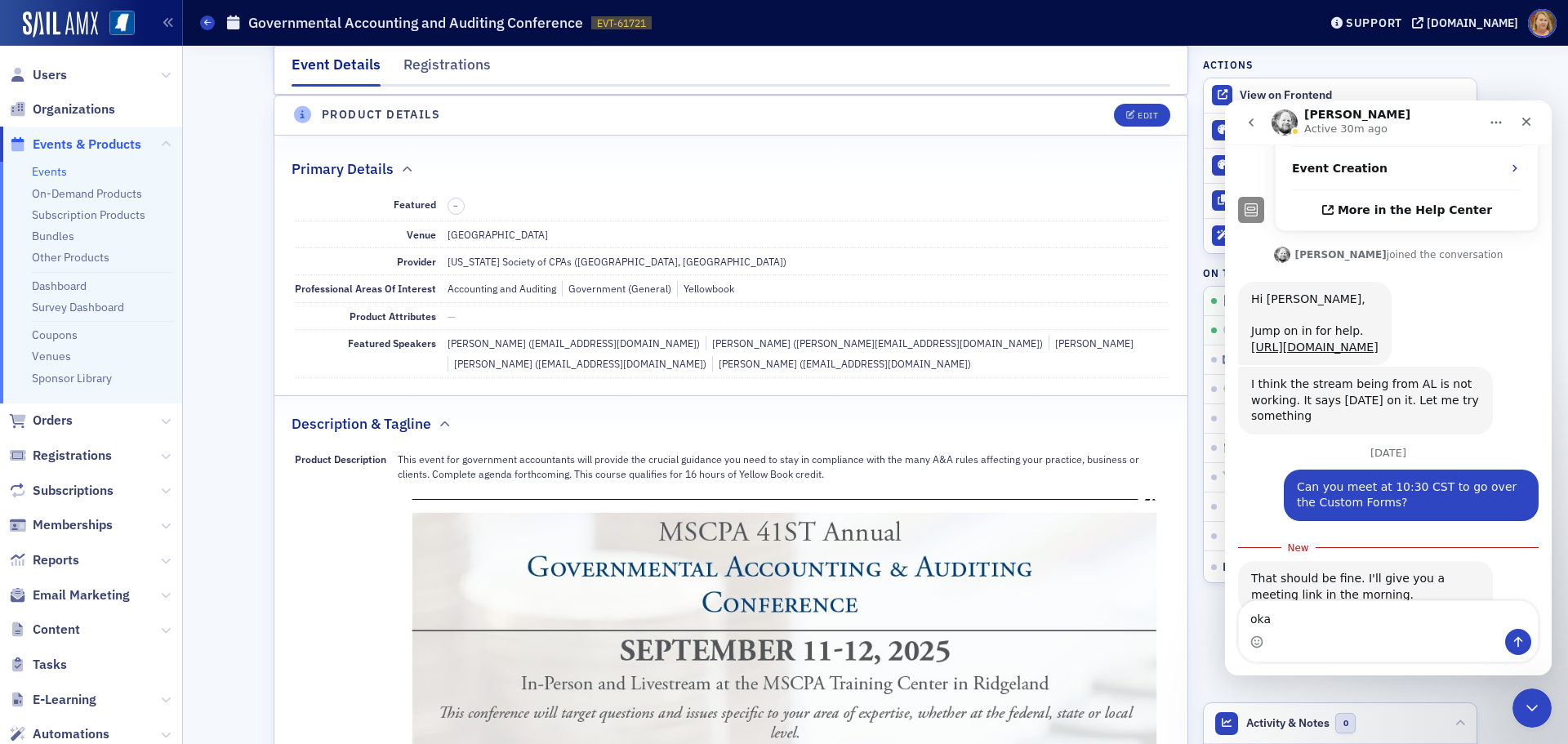
type textarea "okay"
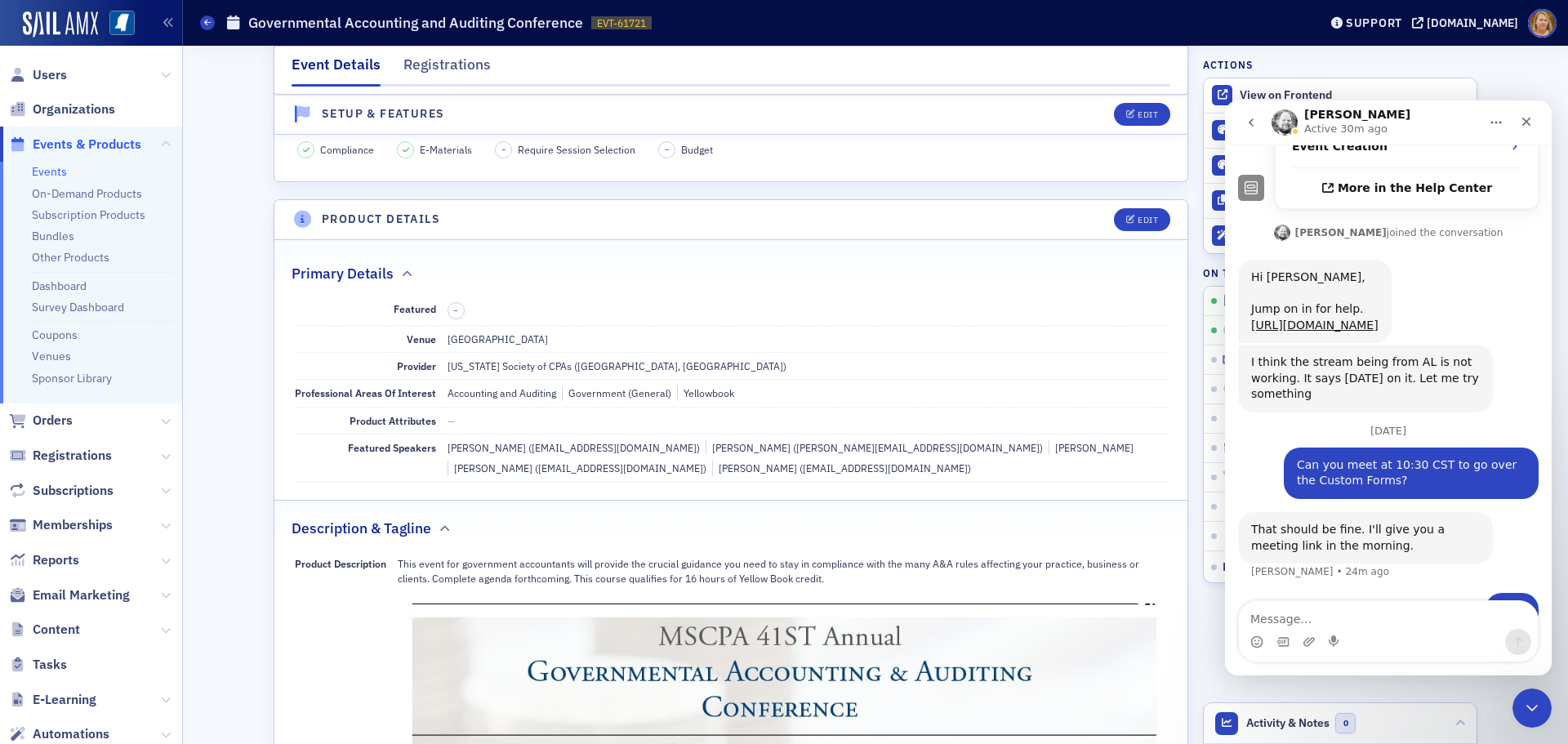
scroll to position [0, 0]
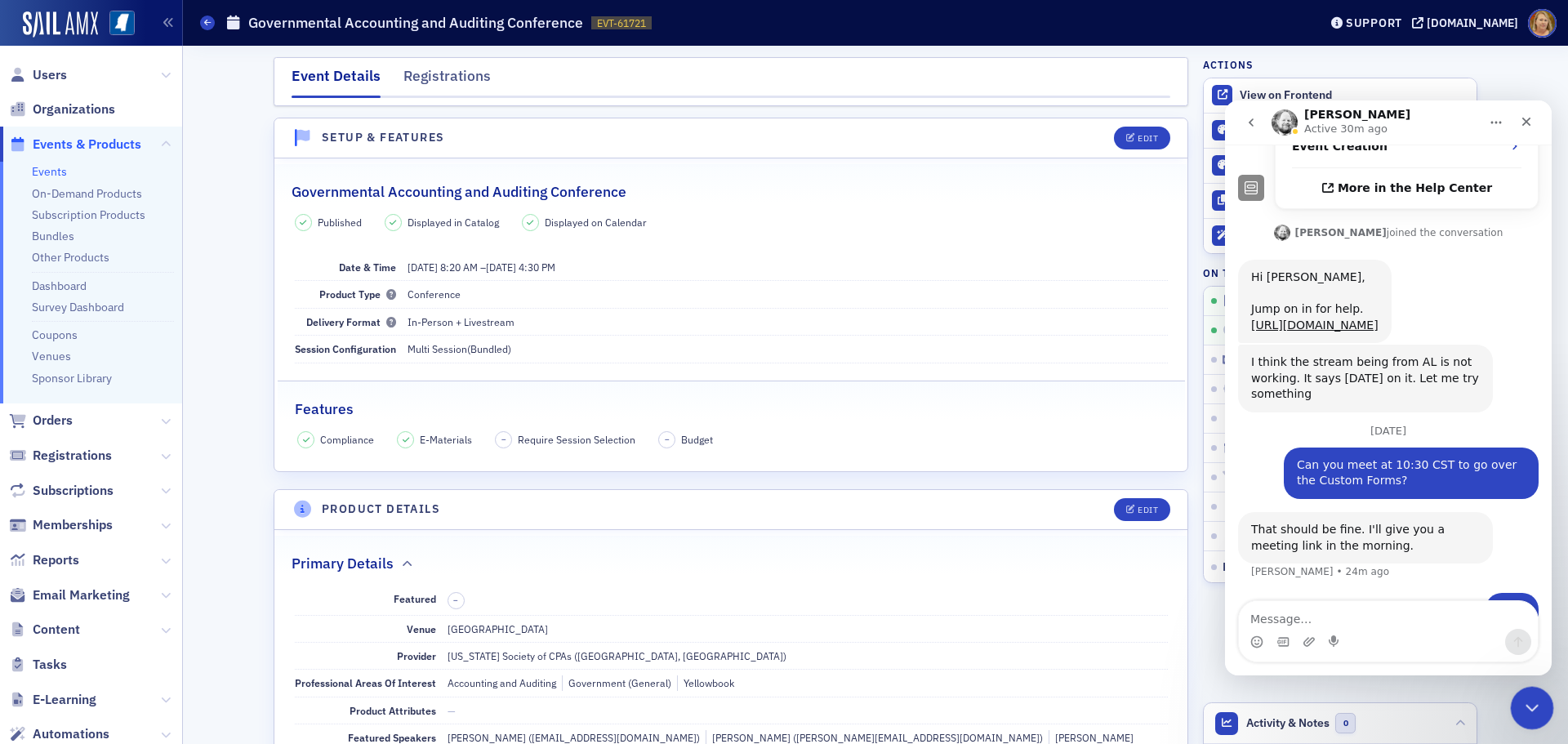
click at [1531, 707] on icon "Close Intercom Messenger" at bounding box center [1530, 706] width 20 height 20
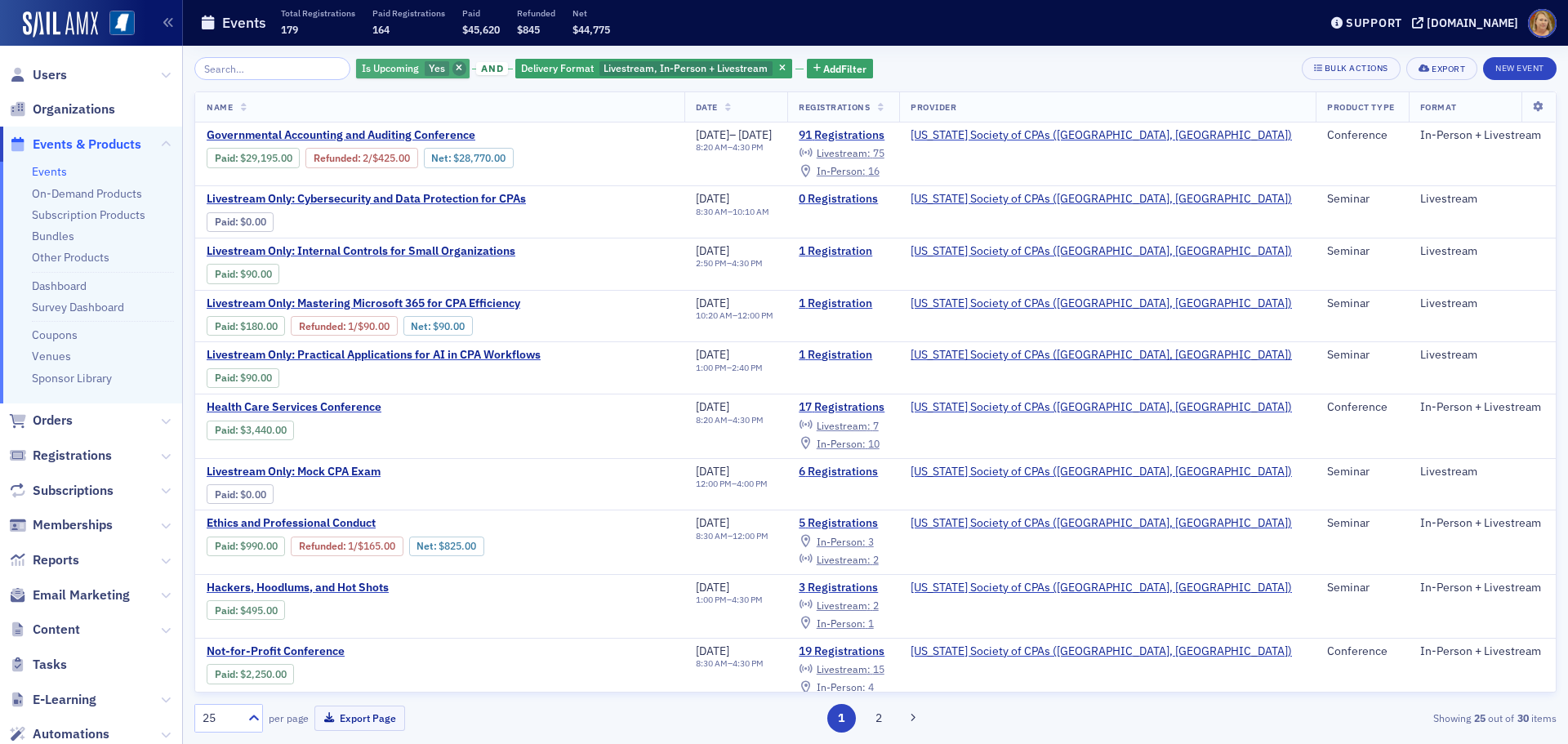
click at [452, 67] on span "button" at bounding box center [460, 69] width 15 height 15
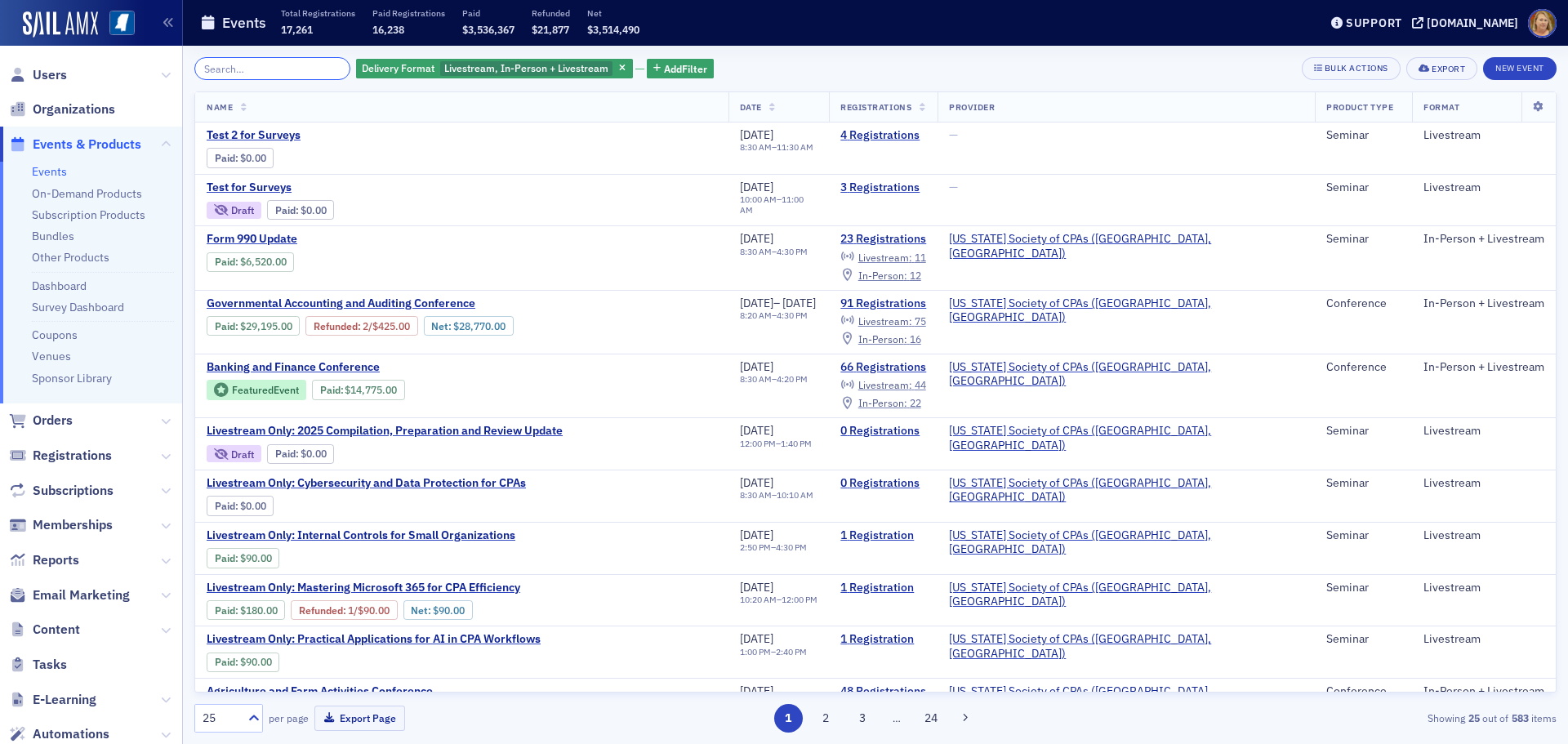
click at [311, 65] on input "search" at bounding box center [273, 69] width 156 height 23
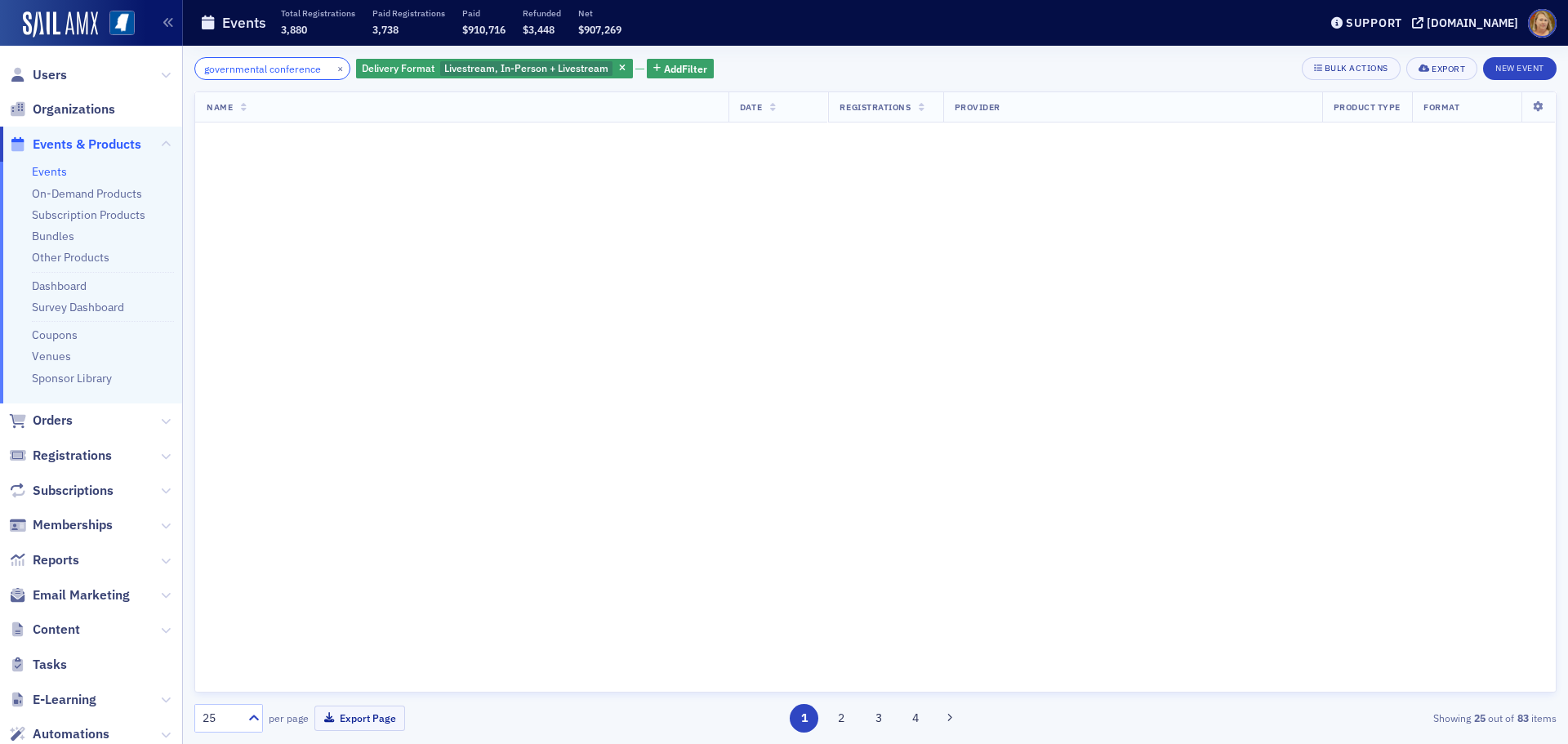
scroll to position [0, 5]
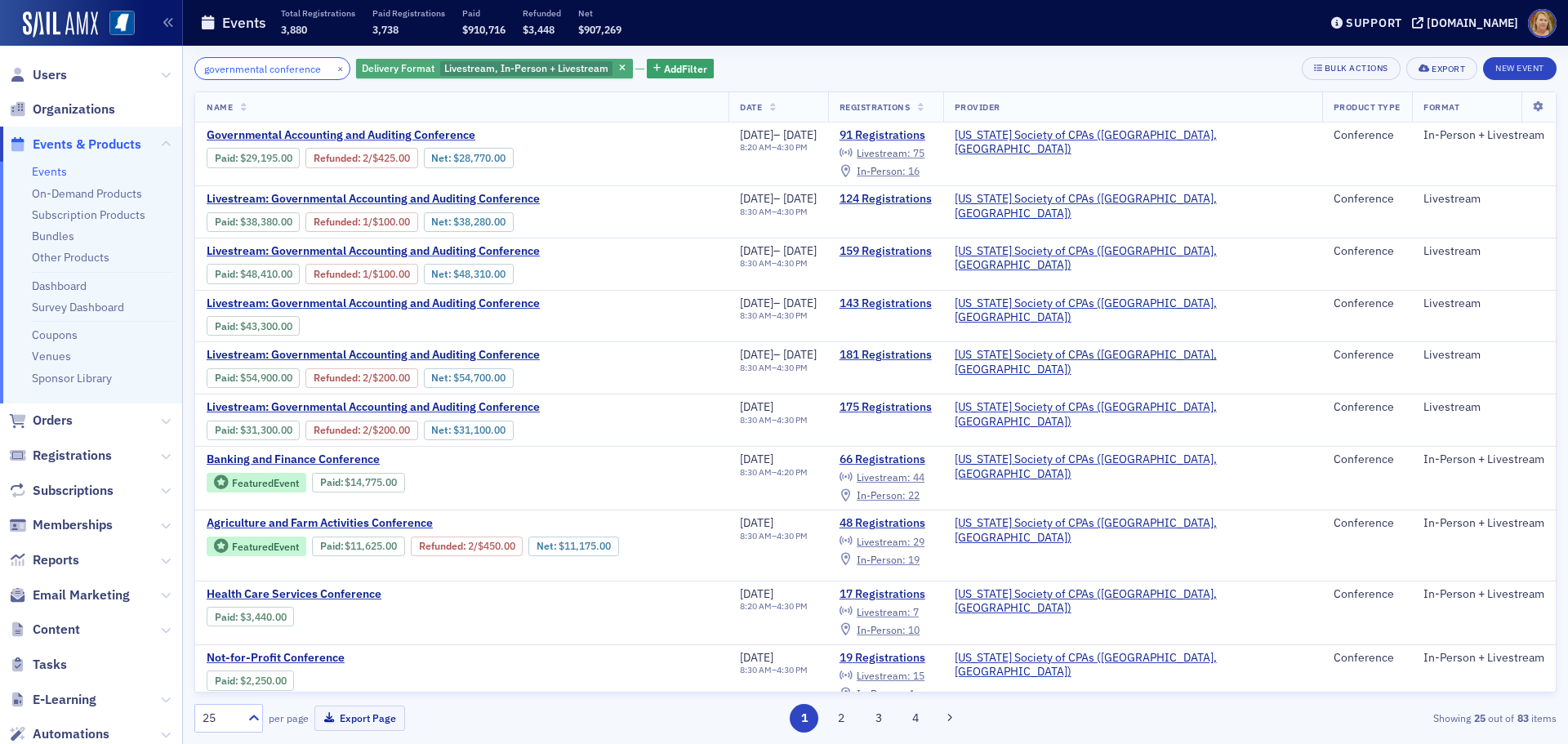
type input "governmental conference"
click at [558, 65] on span "Livestream, In-Person + Livestream" at bounding box center [527, 68] width 165 height 13
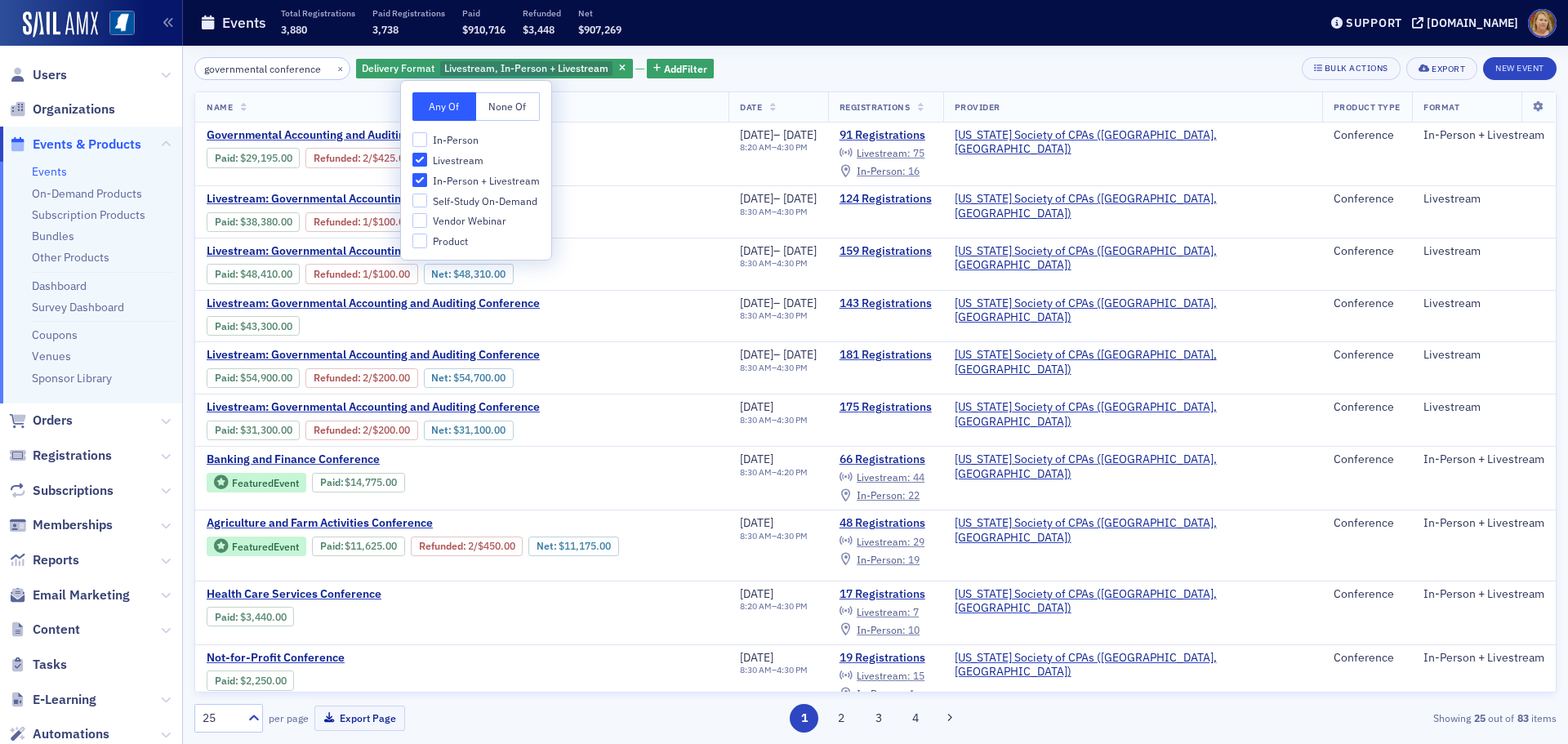
click at [442, 140] on span "In-Person" at bounding box center [455, 140] width 46 height 14
click at [427, 140] on input "In-Person" at bounding box center [420, 140] width 15 height 15
checkbox input "true"
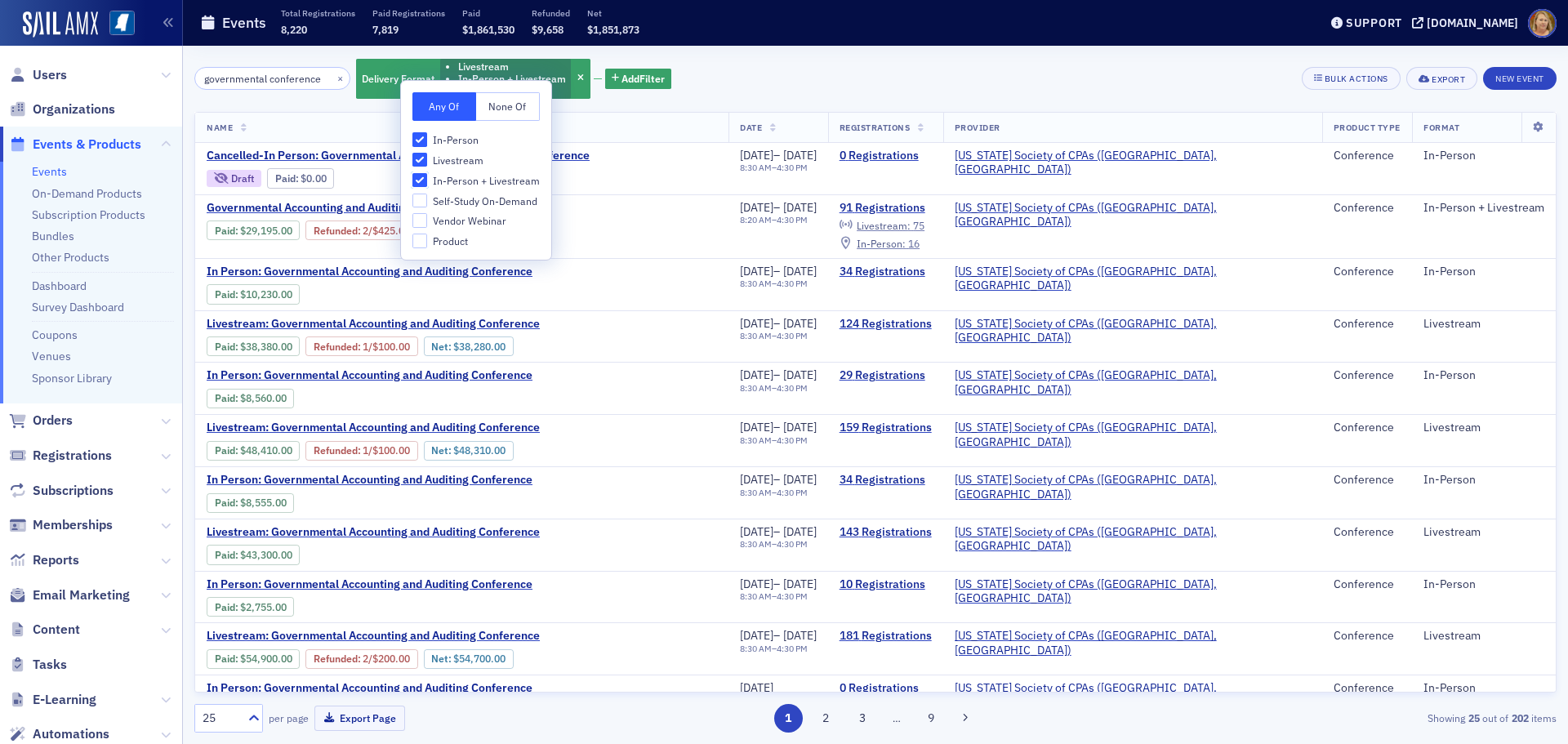
click at [423, 181] on input "In-Person + Livestream" at bounding box center [420, 180] width 15 height 15
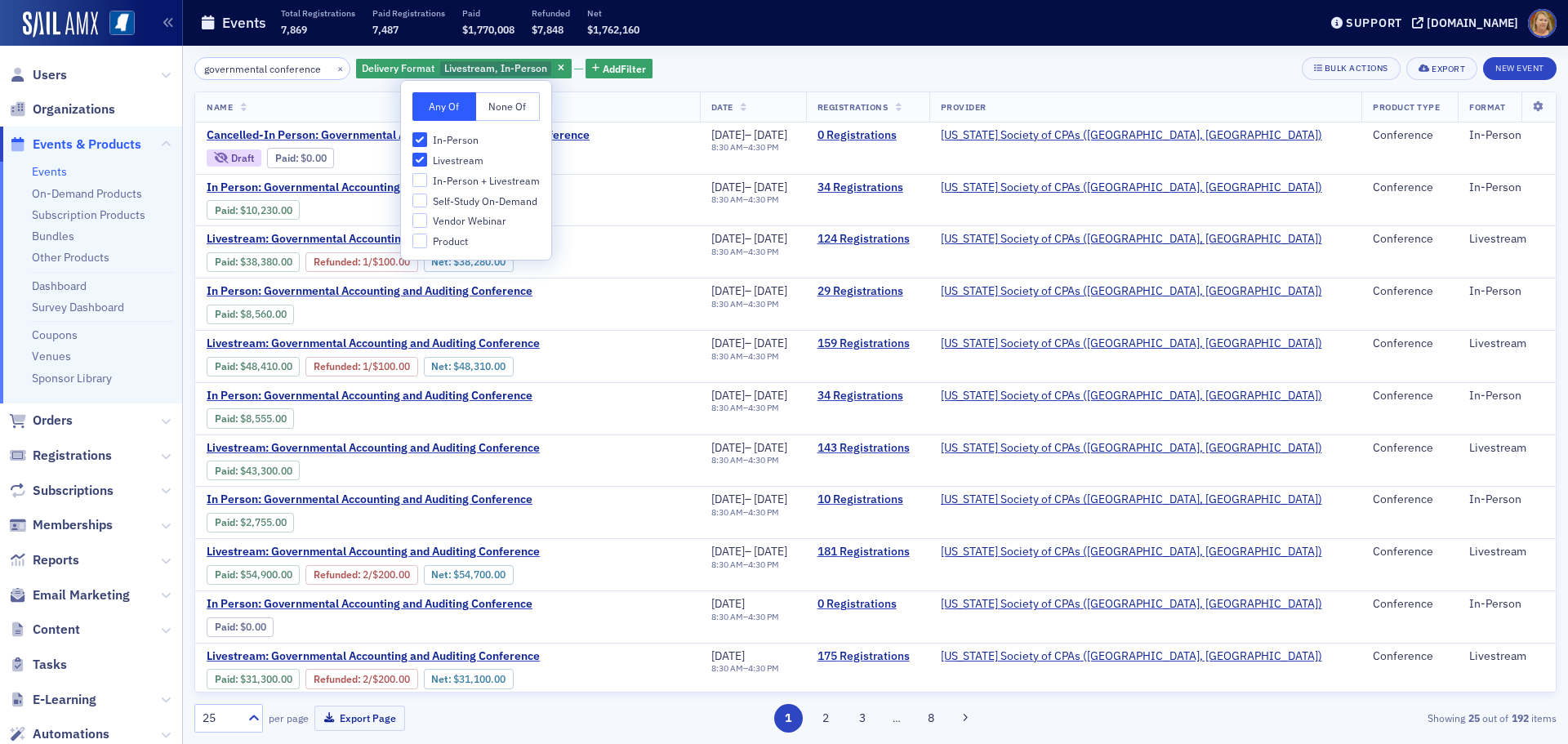
click at [427, 182] on label "In-Person + Livestream" at bounding box center [475, 180] width 127 height 15
click at [427, 182] on input "In-Person + Livestream" at bounding box center [420, 180] width 15 height 15
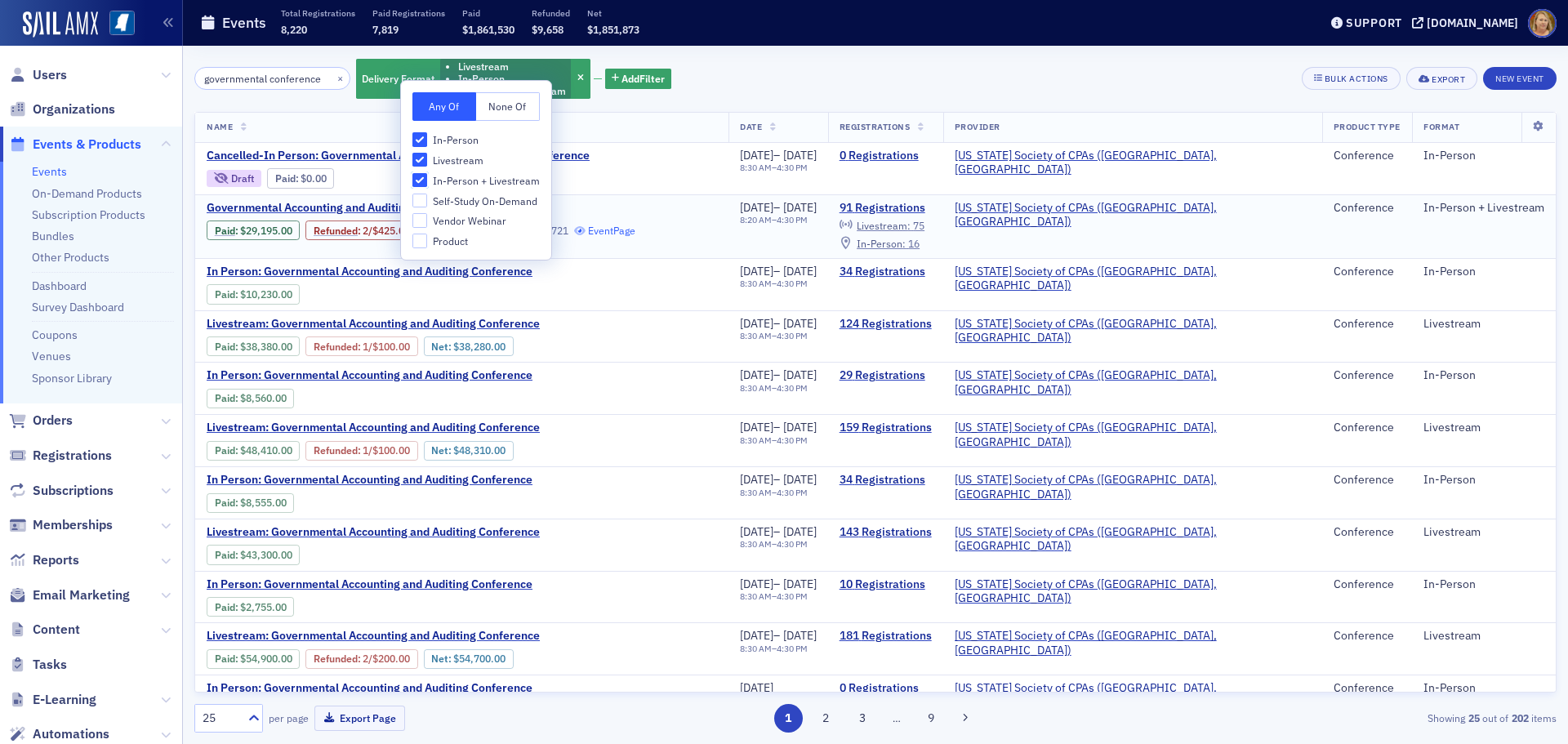
click at [412, 173] on input "In-Person + Livestream" at bounding box center [420, 180] width 15 height 15
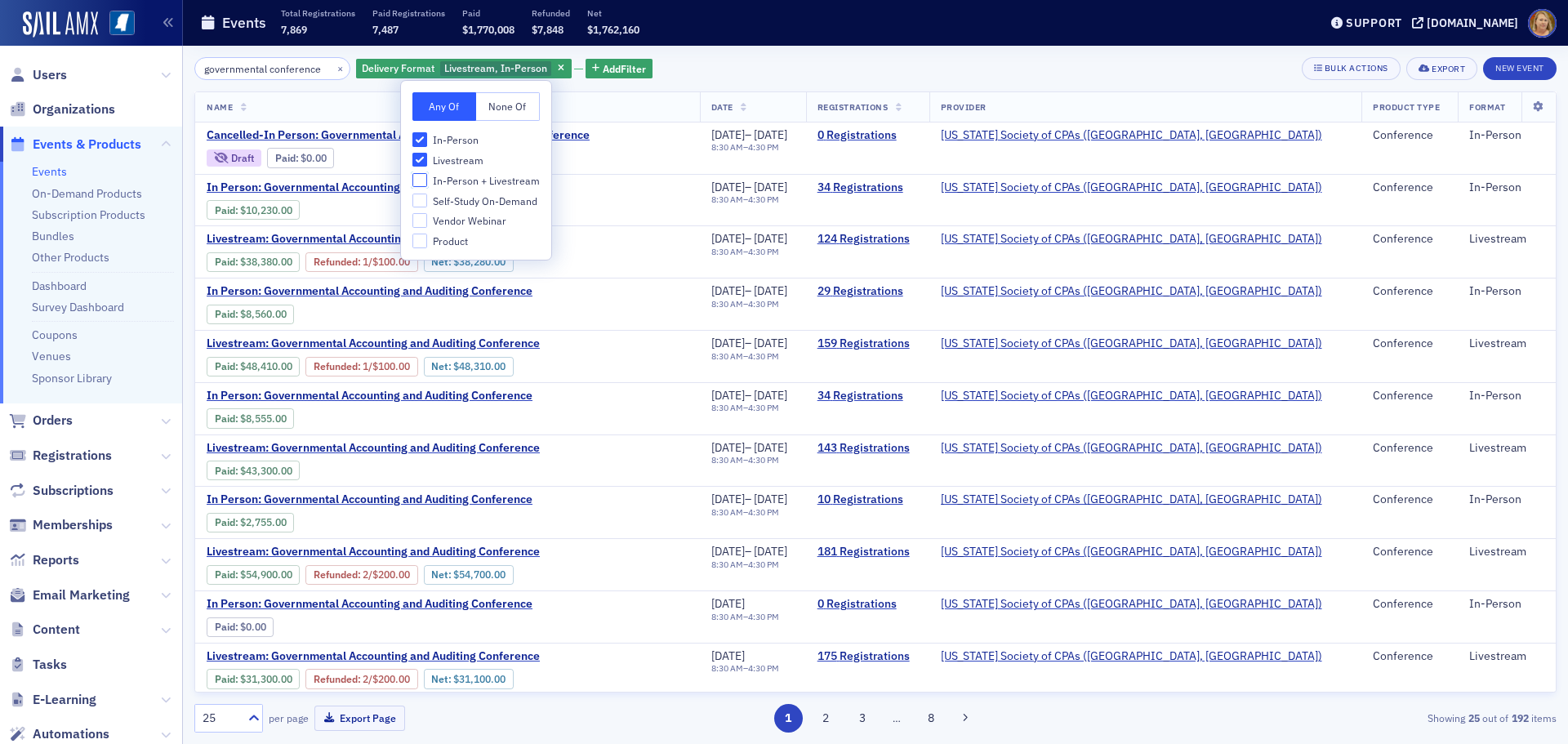
click at [412, 173] on input "In-Person + Livestream" at bounding box center [420, 180] width 15 height 15
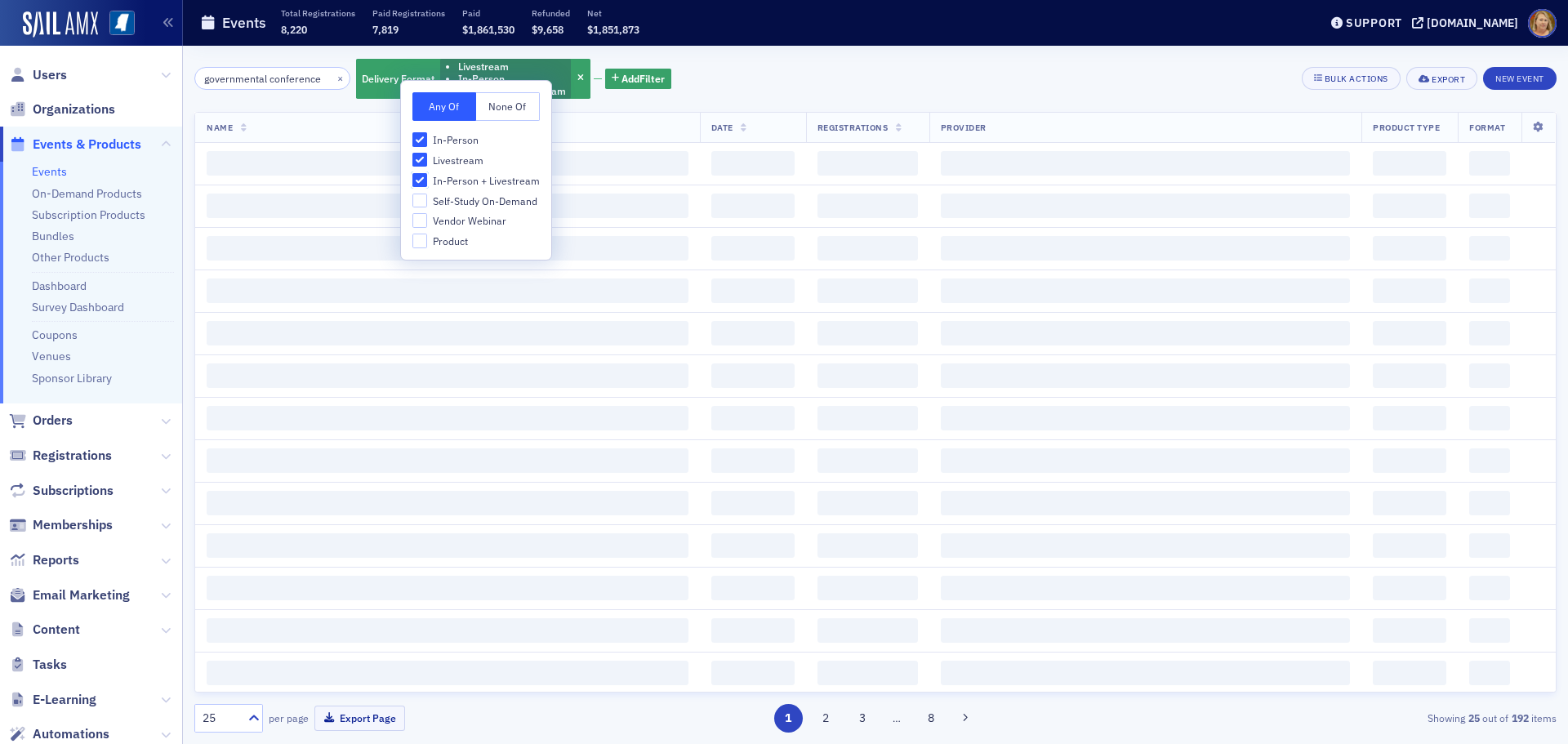
click at [412, 173] on input "In-Person + Livestream" at bounding box center [420, 180] width 15 height 15
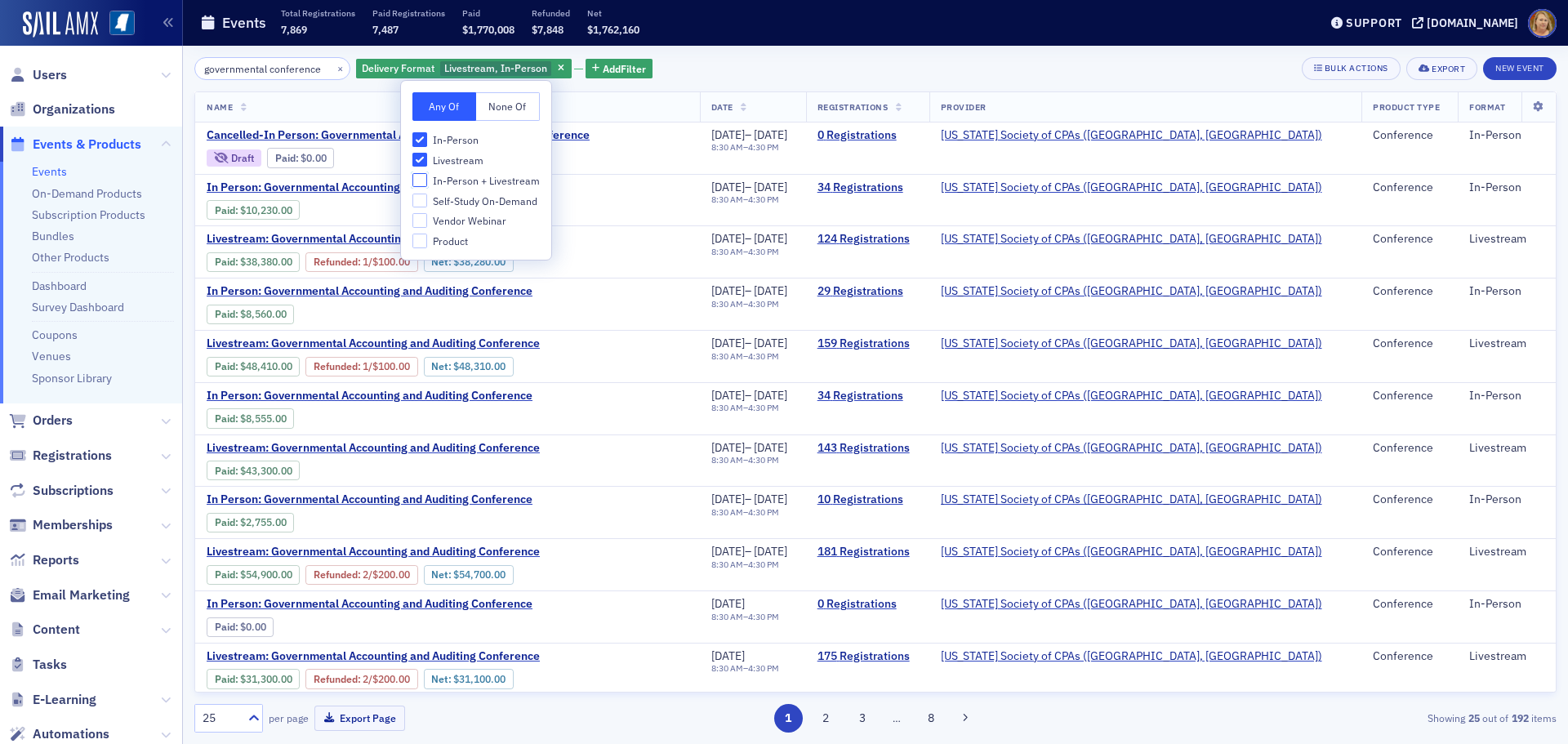
click at [412, 173] on input "In-Person + Livestream" at bounding box center [420, 180] width 15 height 15
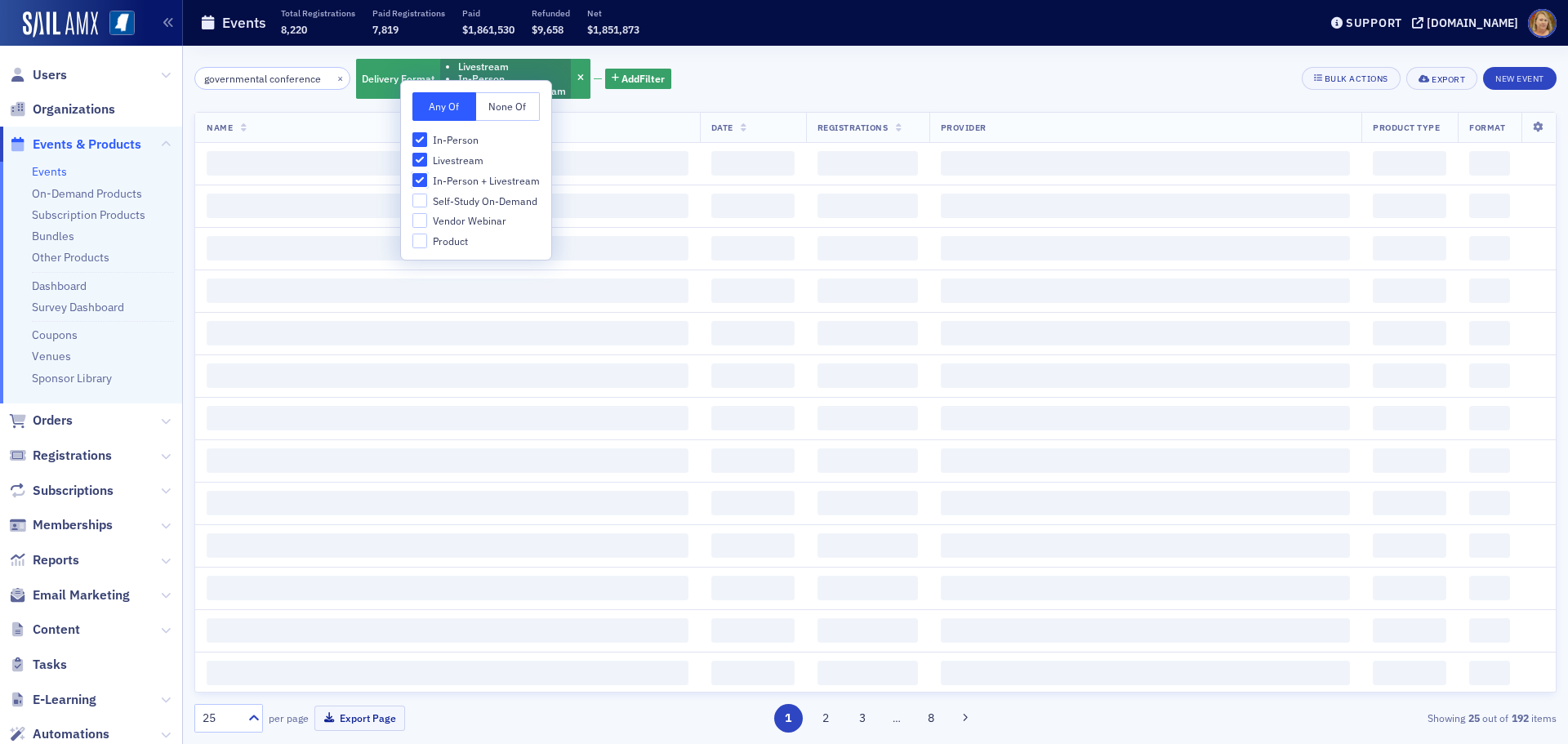
click at [412, 173] on input "In-Person + Livestream" at bounding box center [420, 180] width 15 height 15
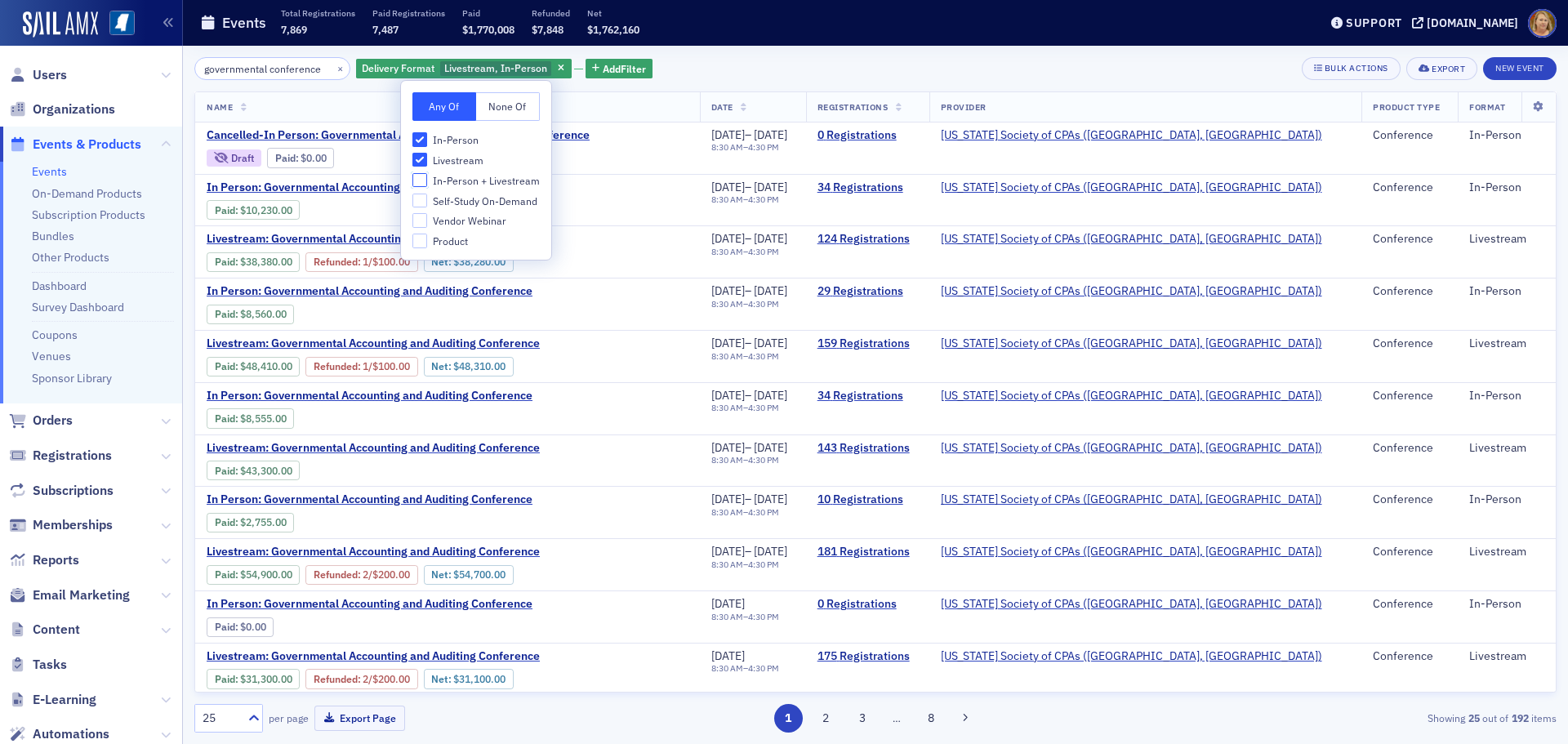
click at [416, 175] on input "In-Person + Livestream" at bounding box center [420, 180] width 15 height 15
checkbox input "true"
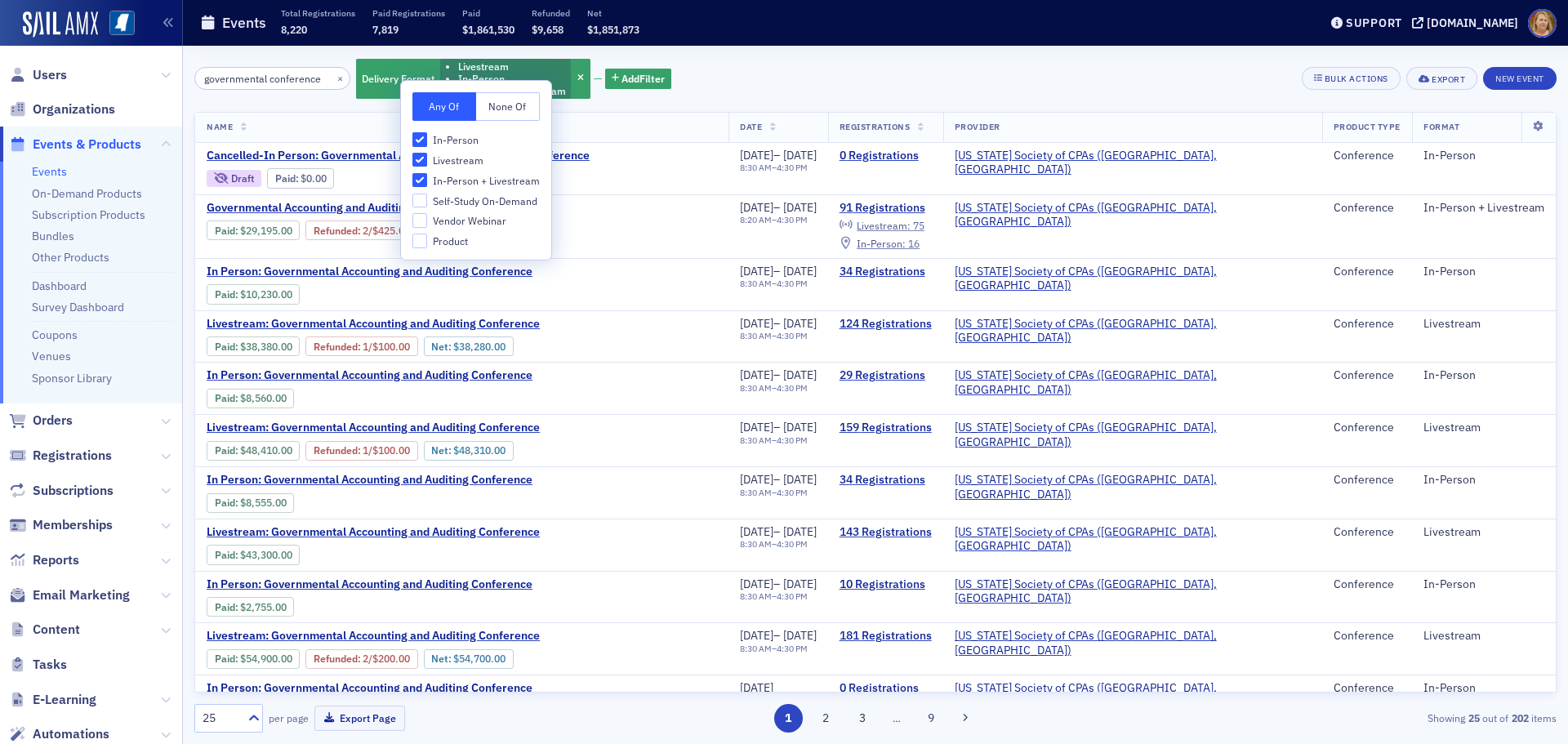
click at [450, 141] on span "In-Person" at bounding box center [455, 140] width 46 height 14
click at [427, 141] on input "In-Person" at bounding box center [420, 140] width 15 height 15
checkbox input "false"
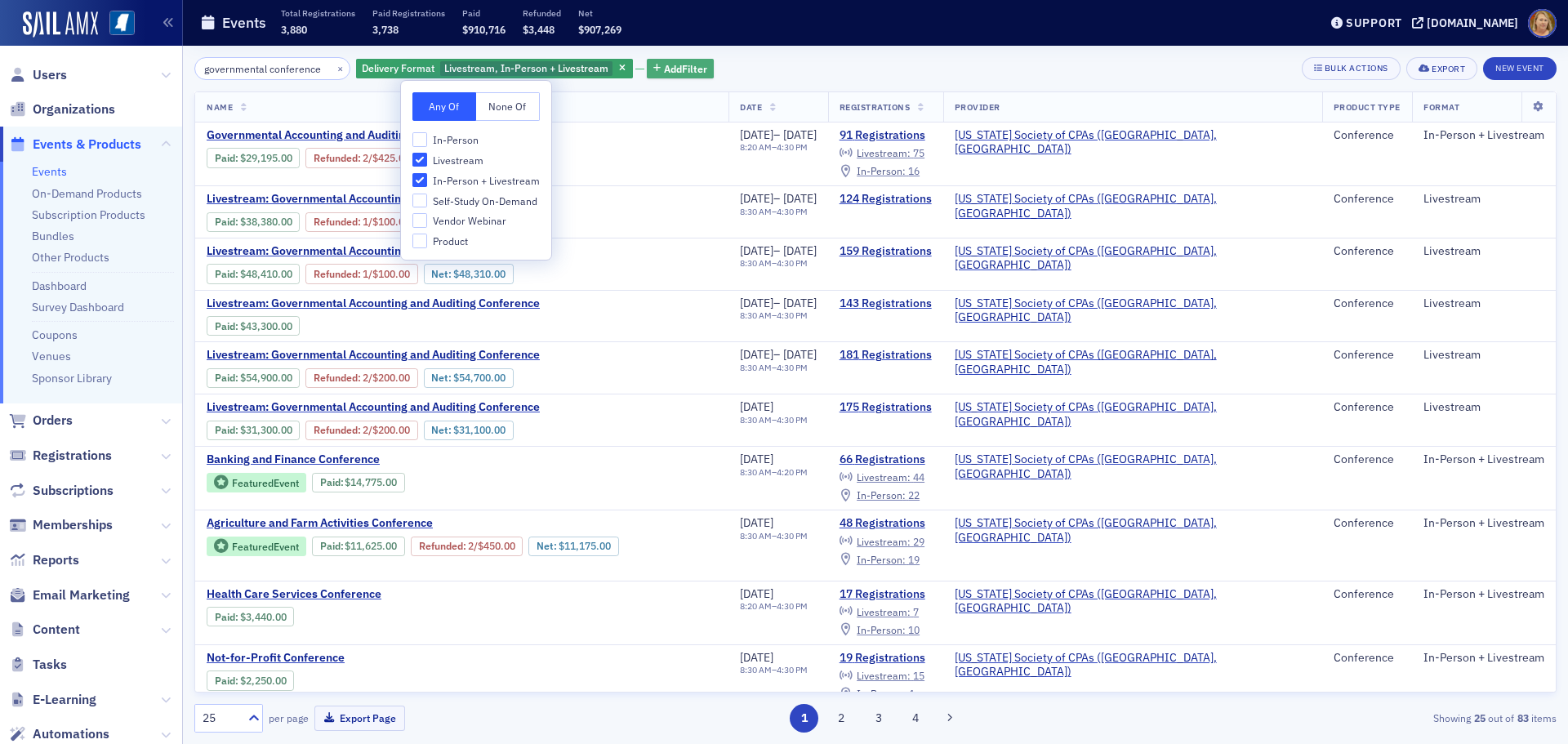
click at [664, 70] on span "Add Filter" at bounding box center [686, 69] width 43 height 15
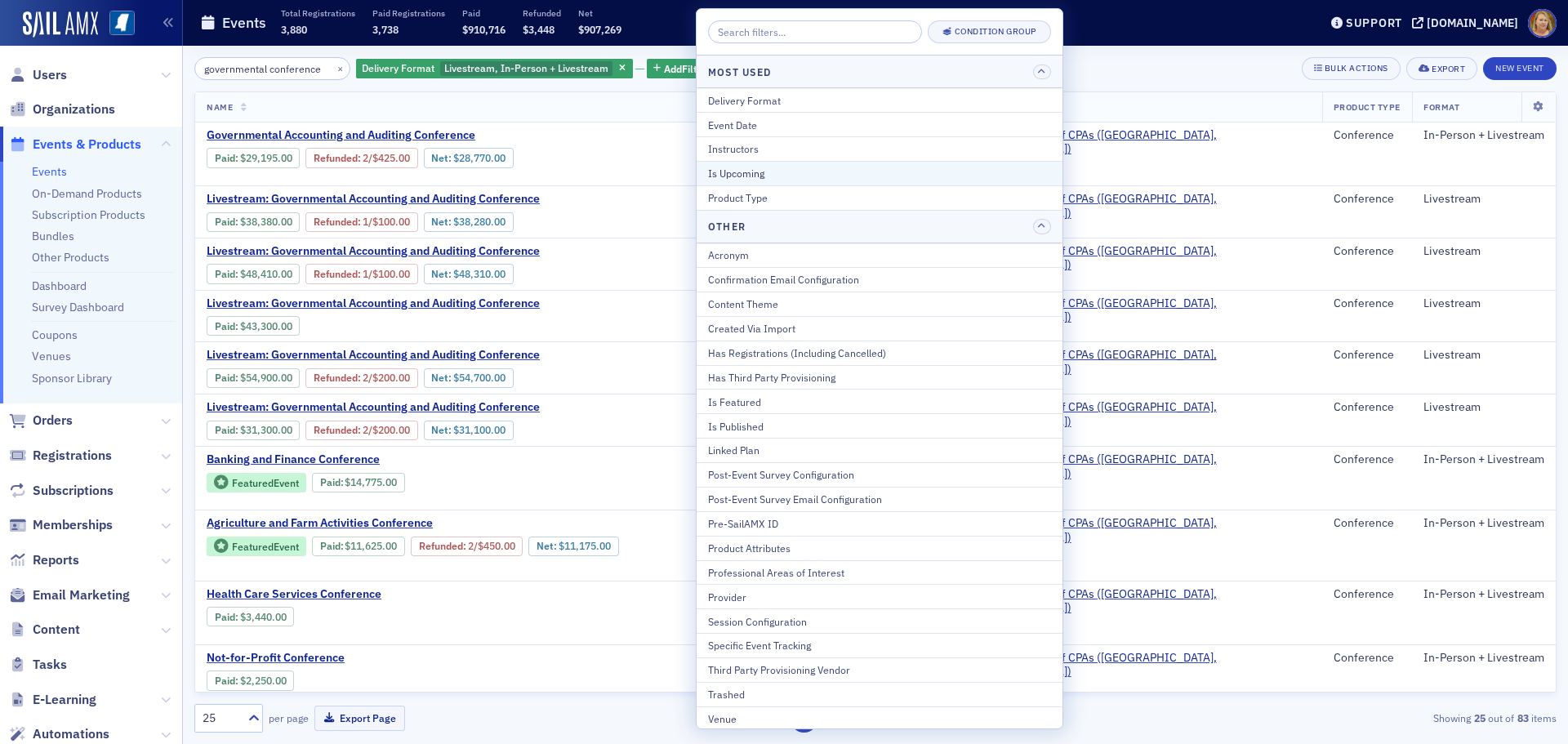
click at [731, 168] on div "Is Upcoming" at bounding box center [879, 173] width 343 height 15
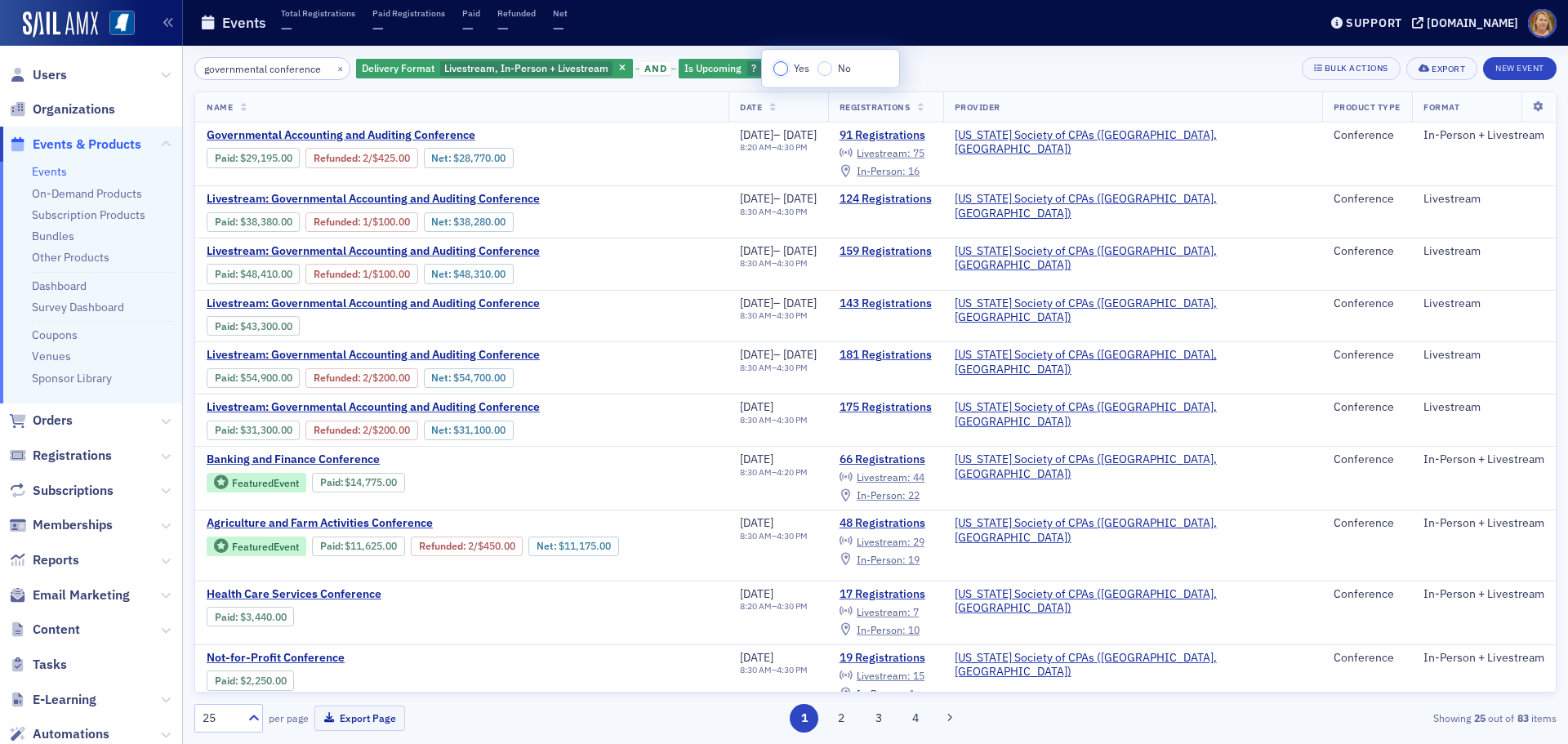
click at [784, 69] on input "Yes" at bounding box center [781, 69] width 15 height 15
